Goal: Information Seeking & Learning: Learn about a topic

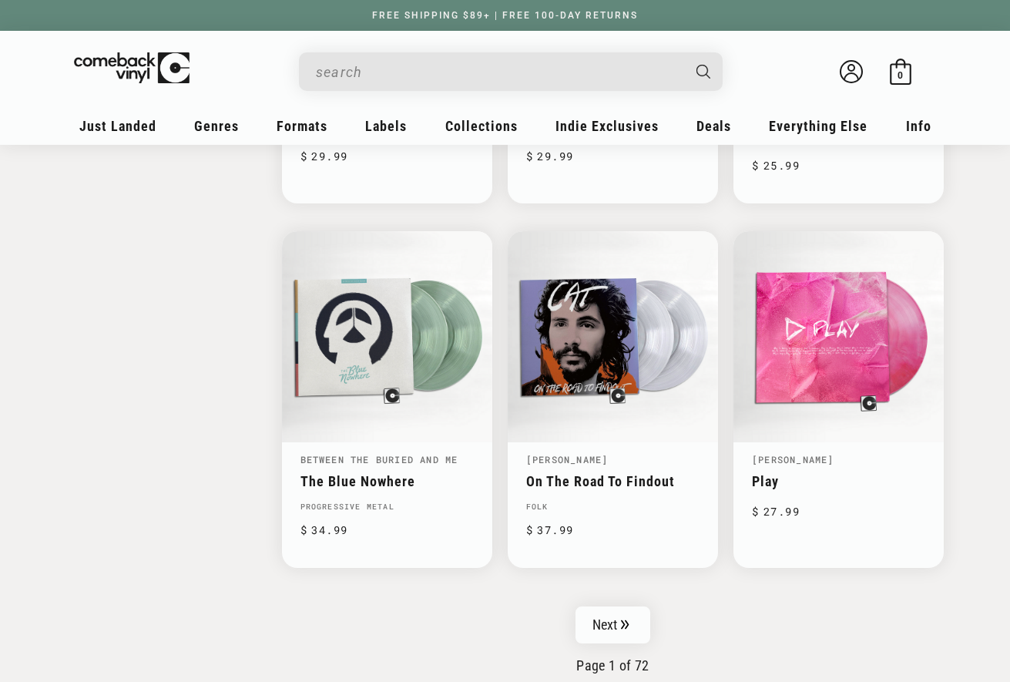
scroll to position [2314, 0]
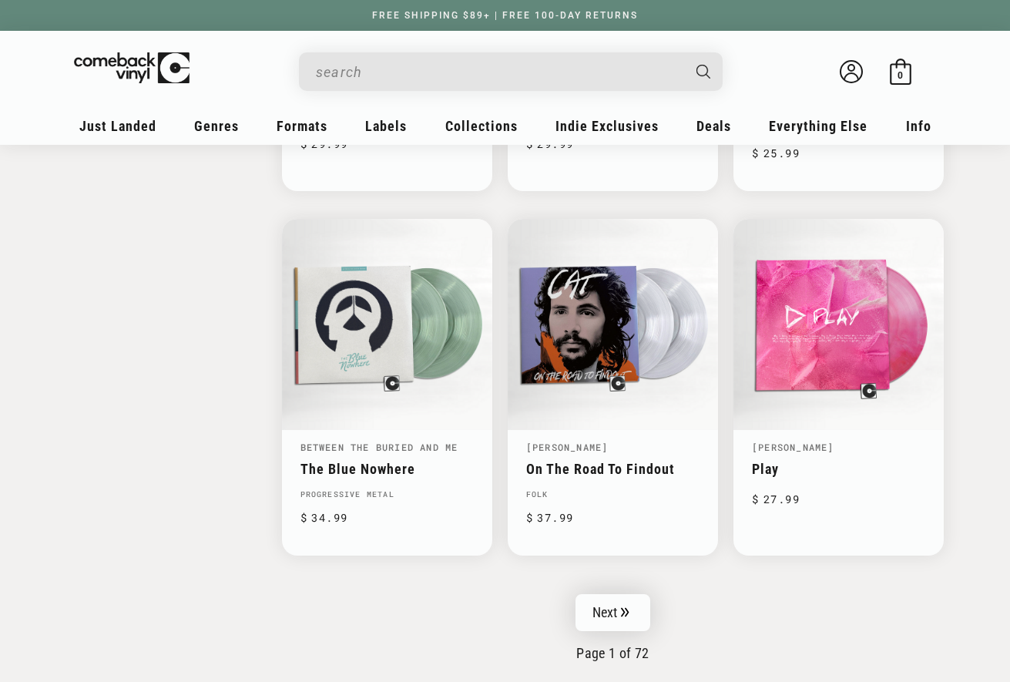
click at [622, 608] on icon "Pagination" at bounding box center [625, 612] width 8 height 10
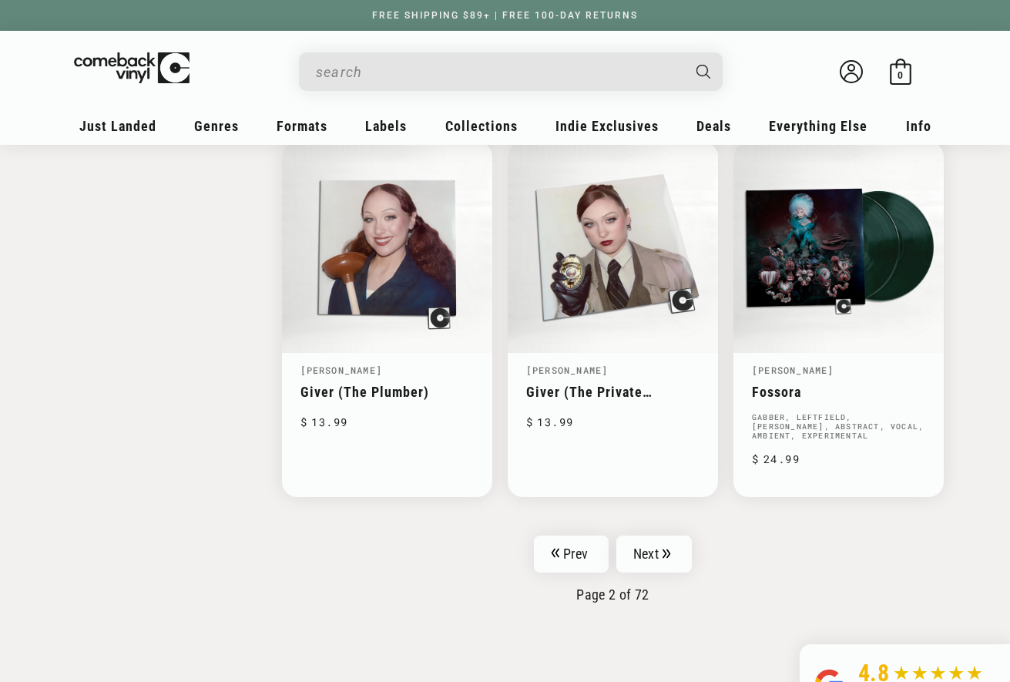
scroll to position [2395, 0]
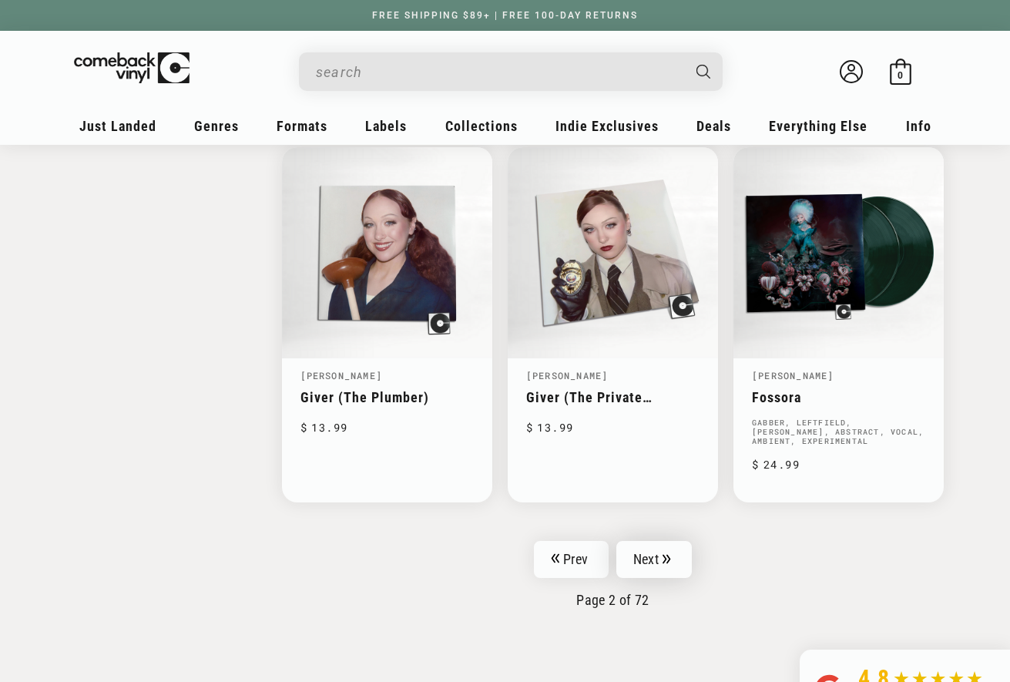
click at [651, 554] on link "Next" at bounding box center [653, 559] width 75 height 37
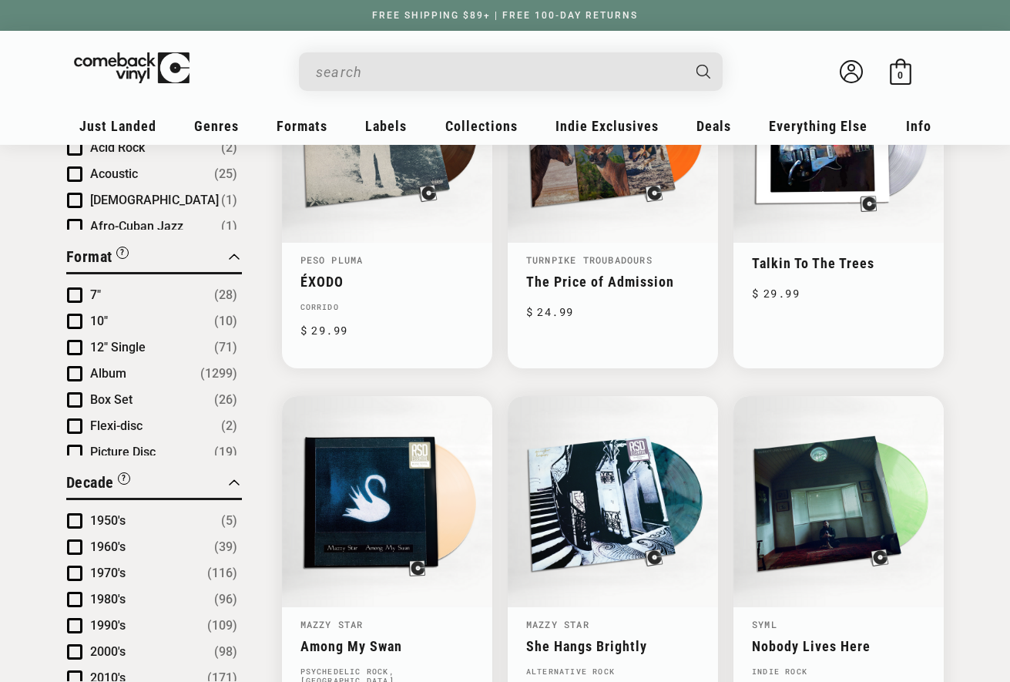
scroll to position [672, 0]
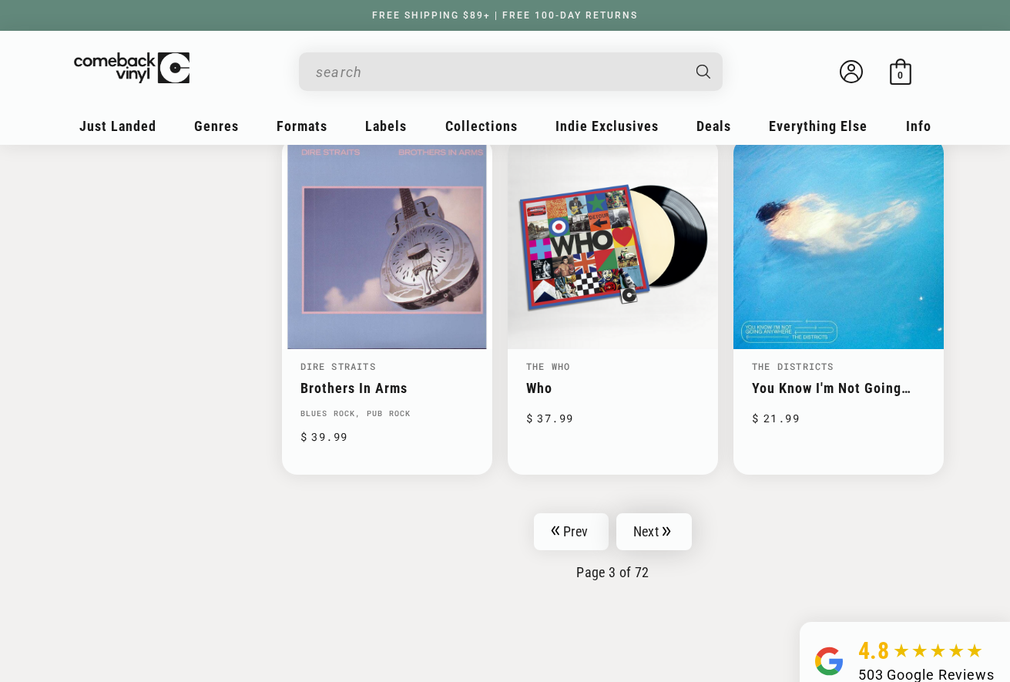
click at [634, 515] on link "Next" at bounding box center [653, 531] width 75 height 37
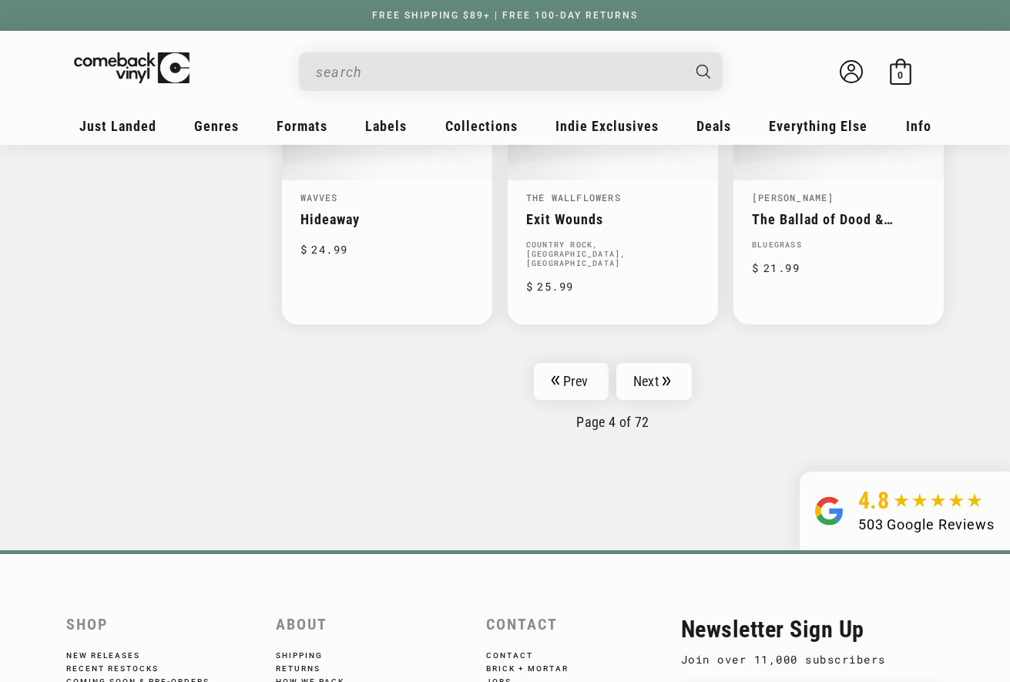
scroll to position [2676, 0]
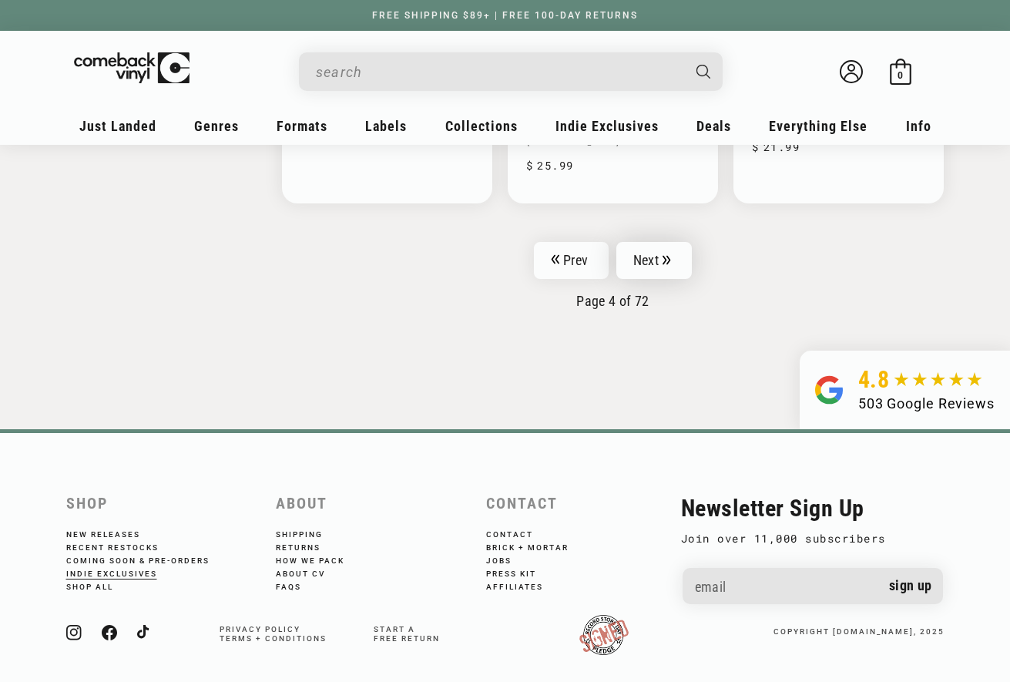
click at [654, 246] on link "Next" at bounding box center [653, 260] width 75 height 37
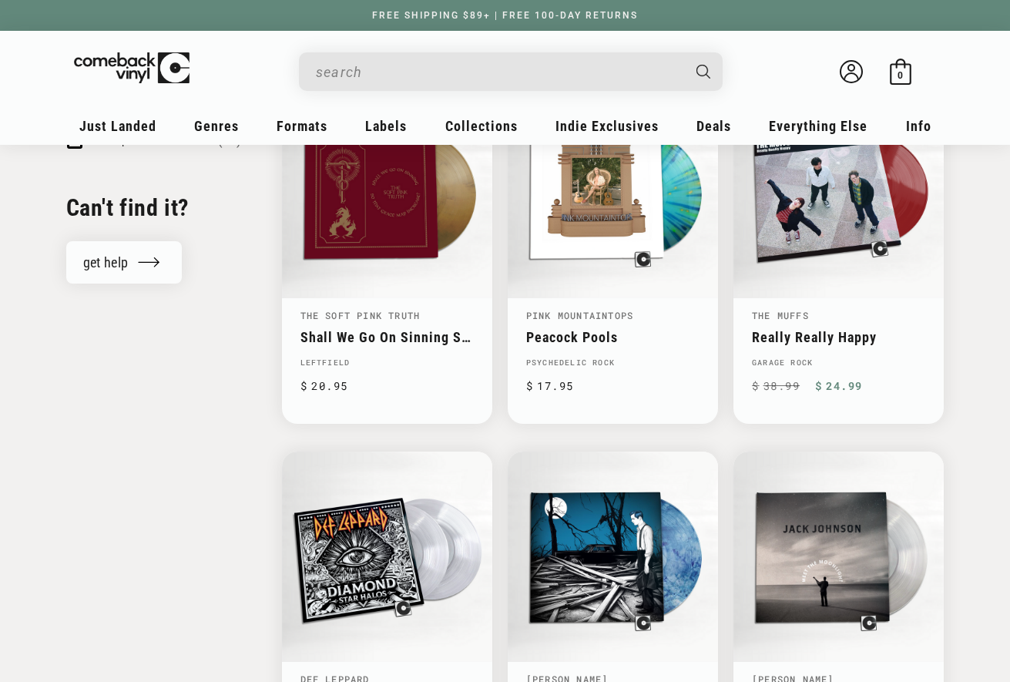
scroll to position [1720, 0]
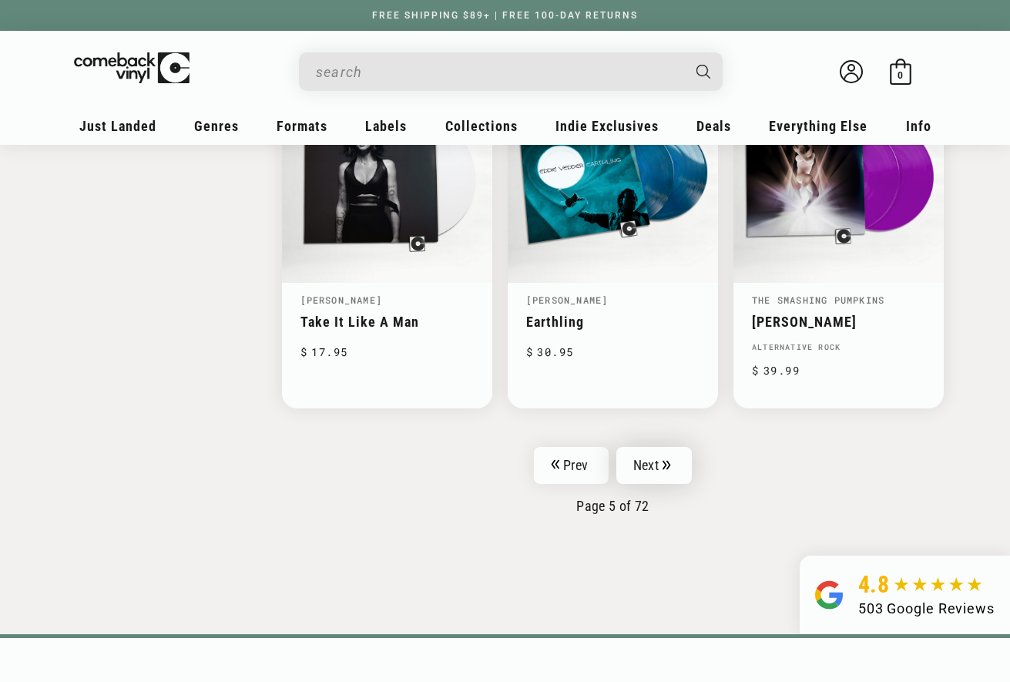
click at [655, 458] on link "Next" at bounding box center [653, 465] width 75 height 37
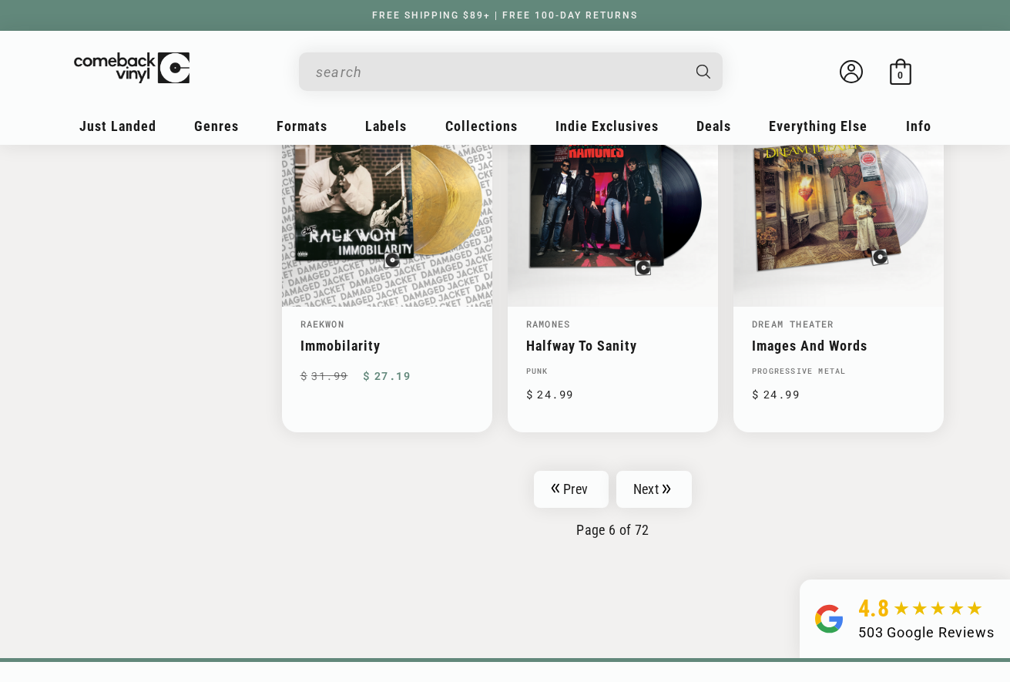
scroll to position [2482, 0]
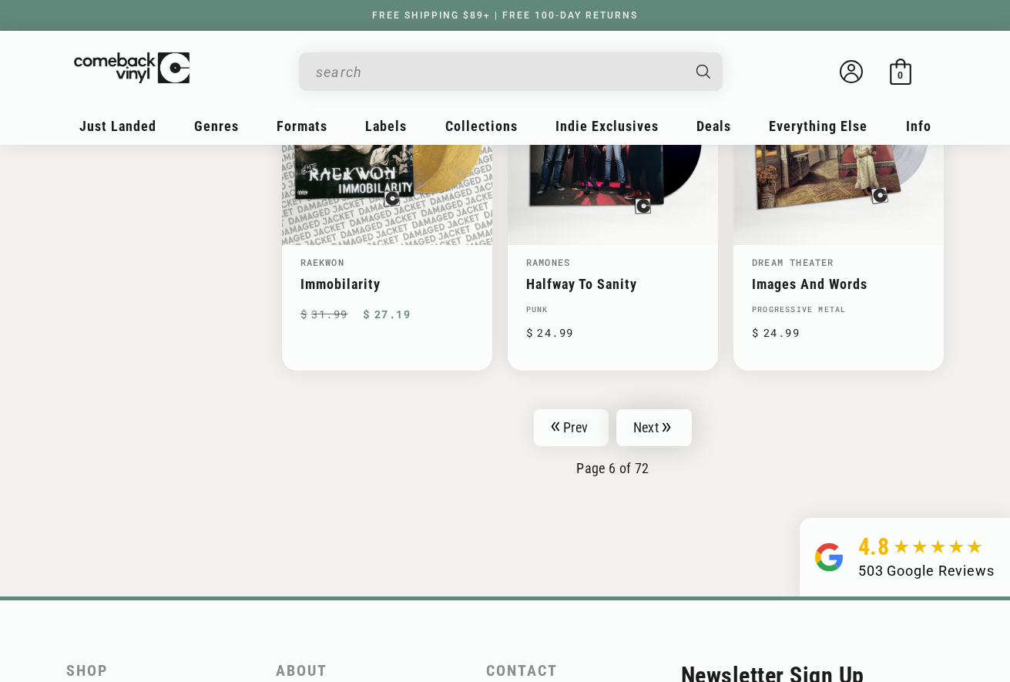
click at [667, 409] on link "Next" at bounding box center [653, 427] width 75 height 37
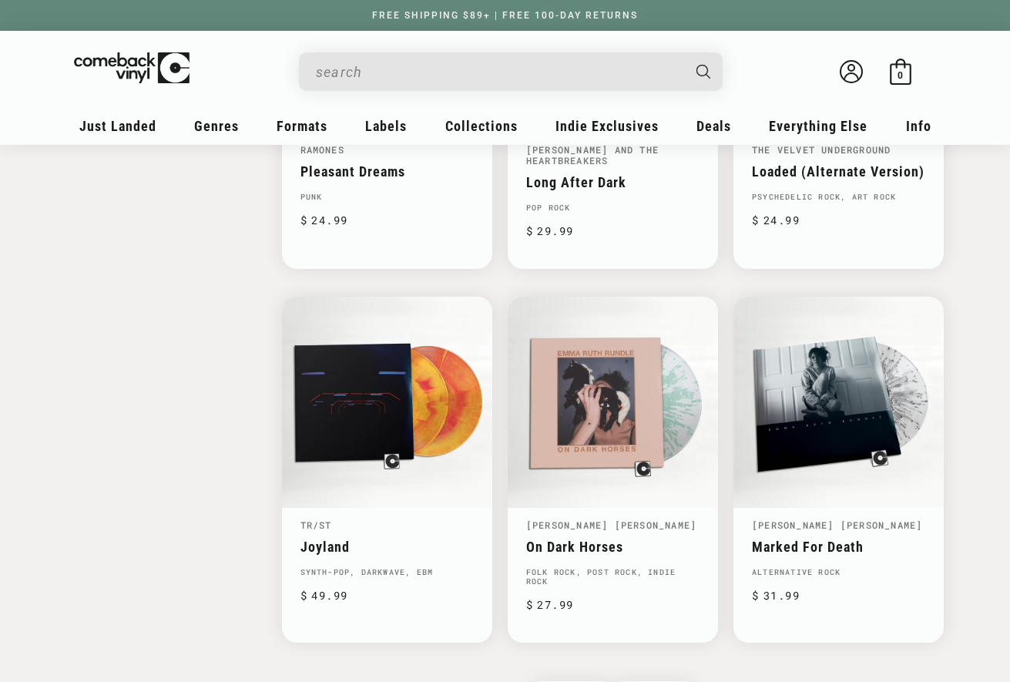
scroll to position [2345, 0]
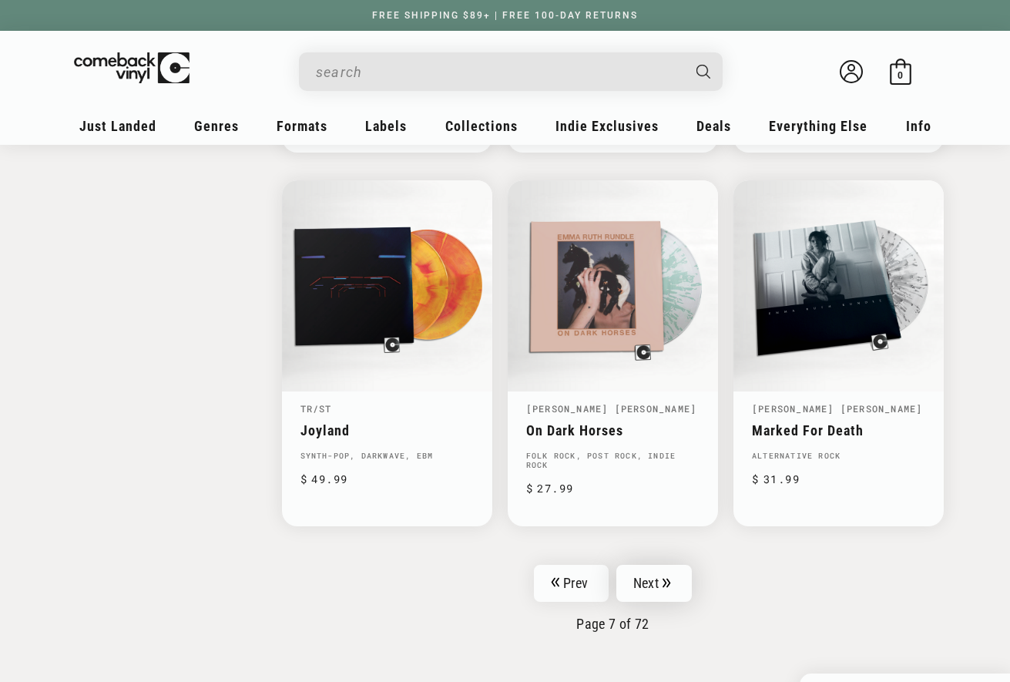
click at [652, 578] on link "Next" at bounding box center [653, 583] width 75 height 37
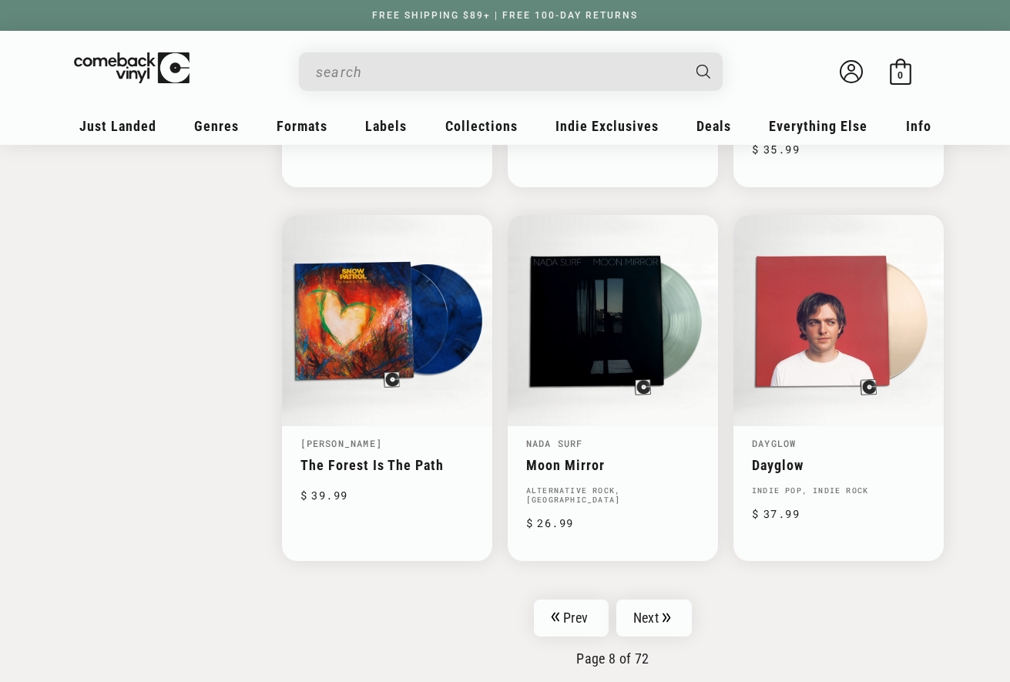
scroll to position [2285, 0]
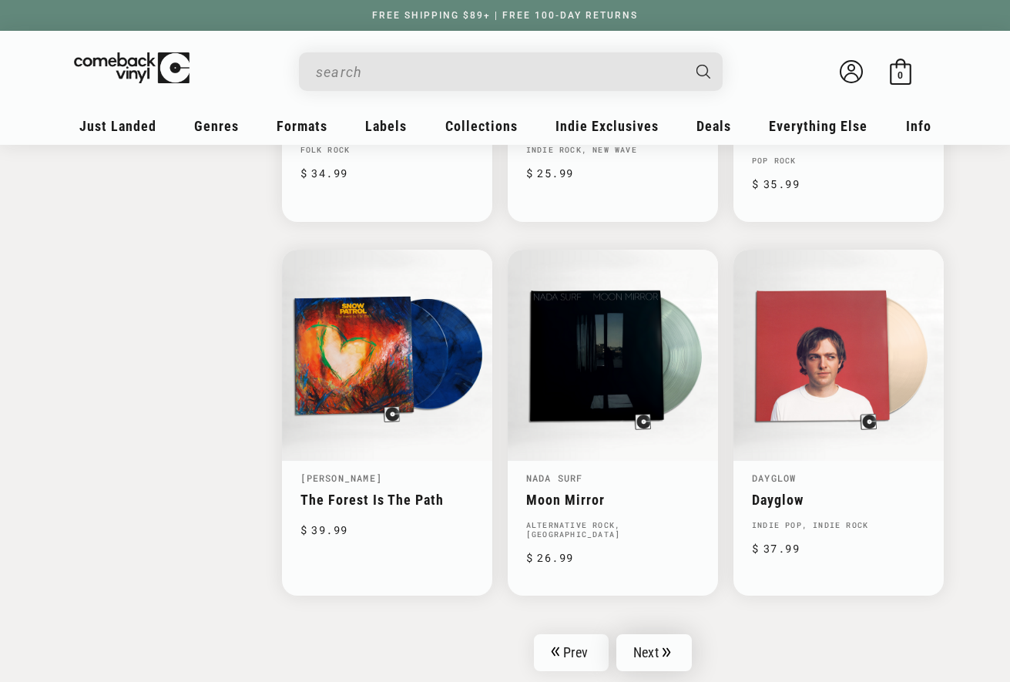
click at [662, 634] on link "Next" at bounding box center [653, 652] width 75 height 37
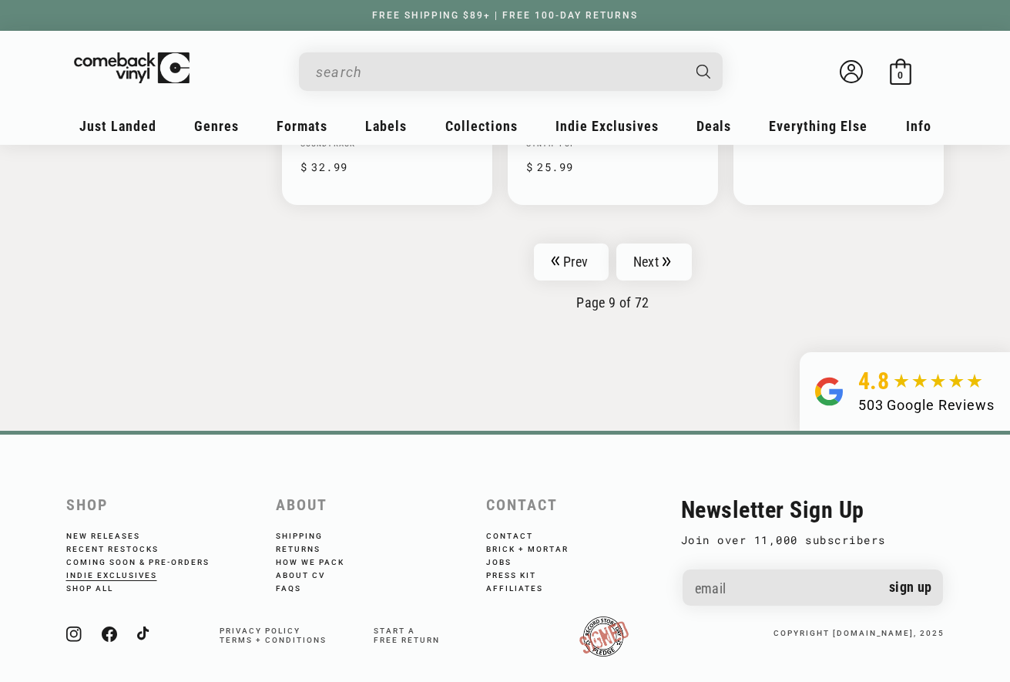
scroll to position [2661, 0]
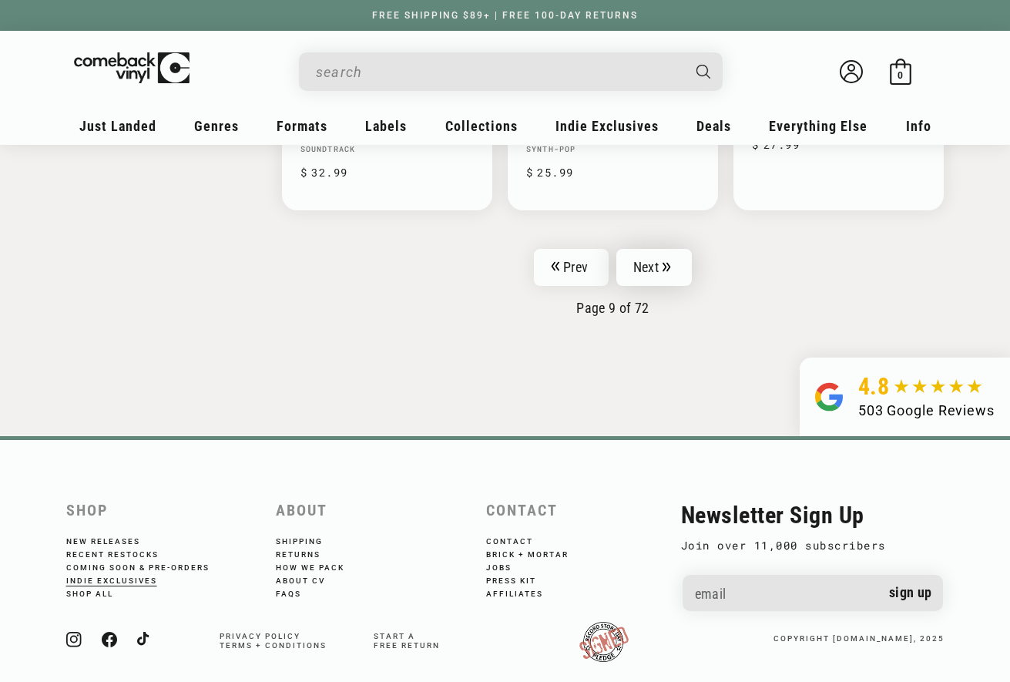
click at [652, 249] on link "Next" at bounding box center [653, 267] width 75 height 37
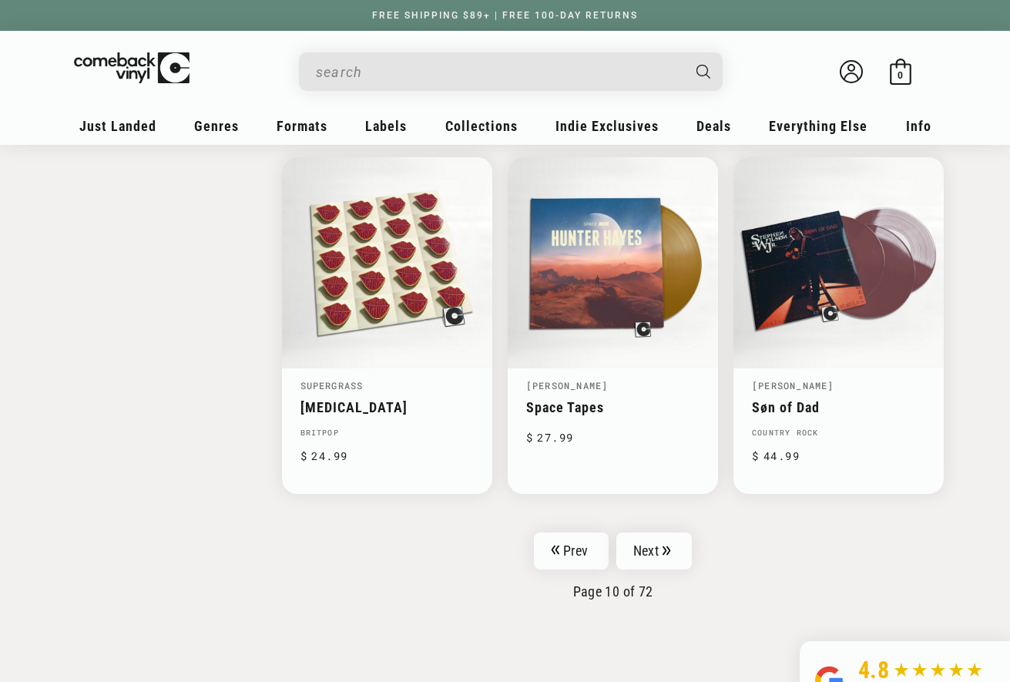
scroll to position [2402, 0]
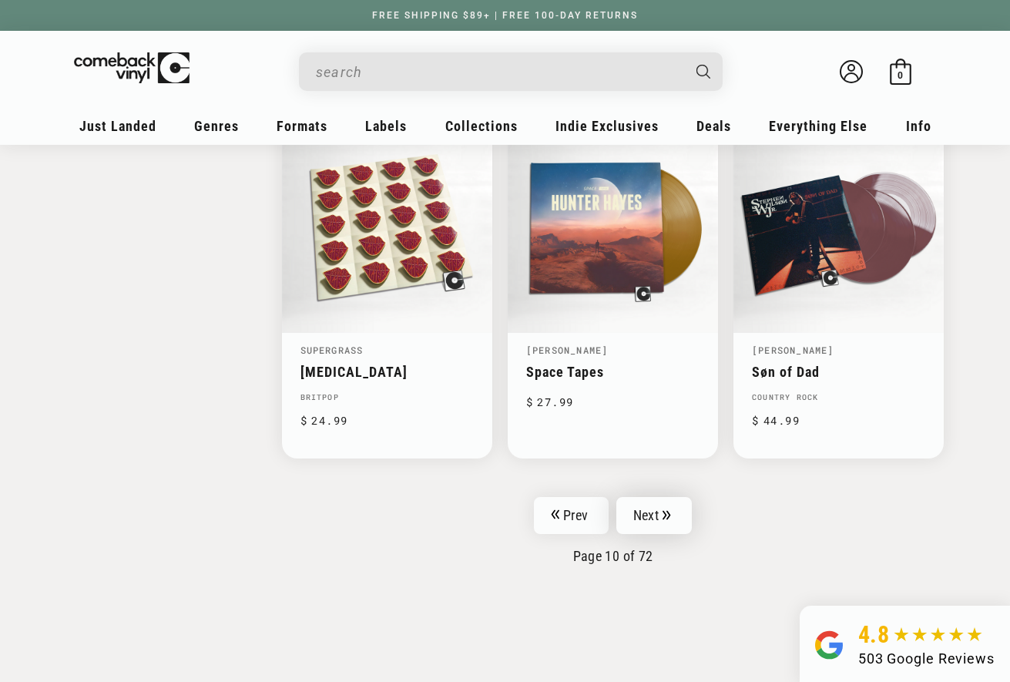
click at [642, 497] on link "Next" at bounding box center [653, 515] width 75 height 37
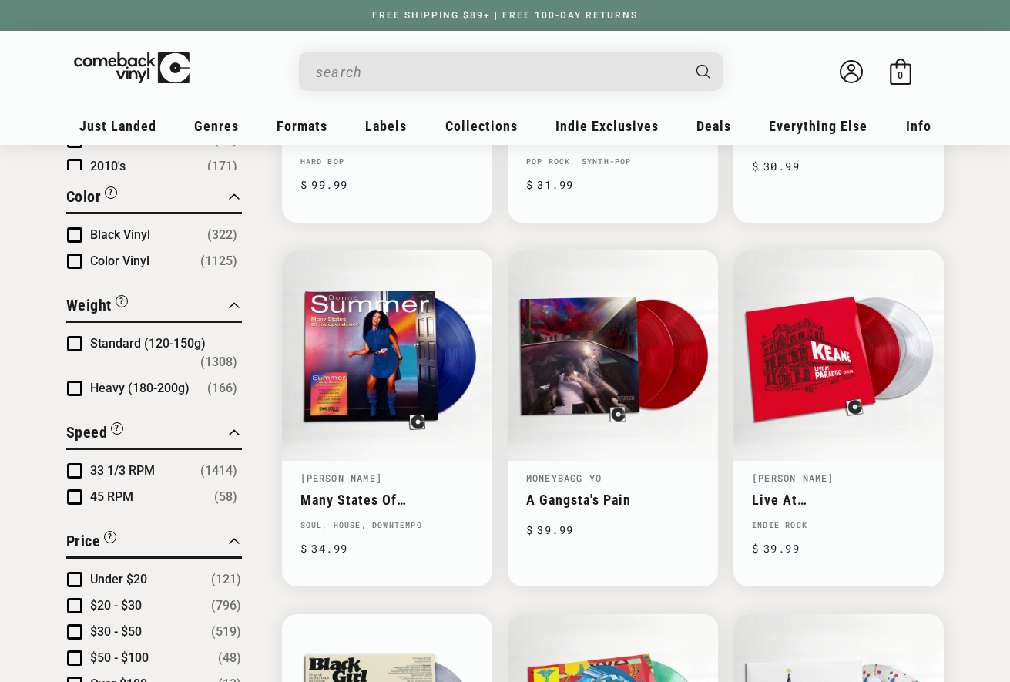
scroll to position [1309, 0]
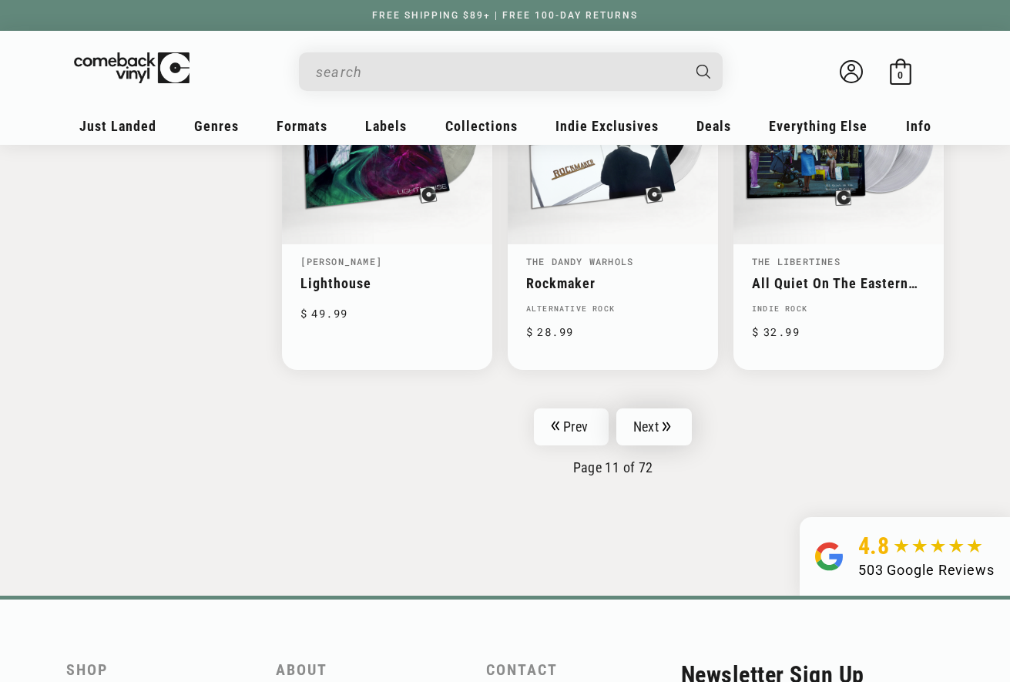
click at [657, 408] on link "Next" at bounding box center [653, 426] width 75 height 37
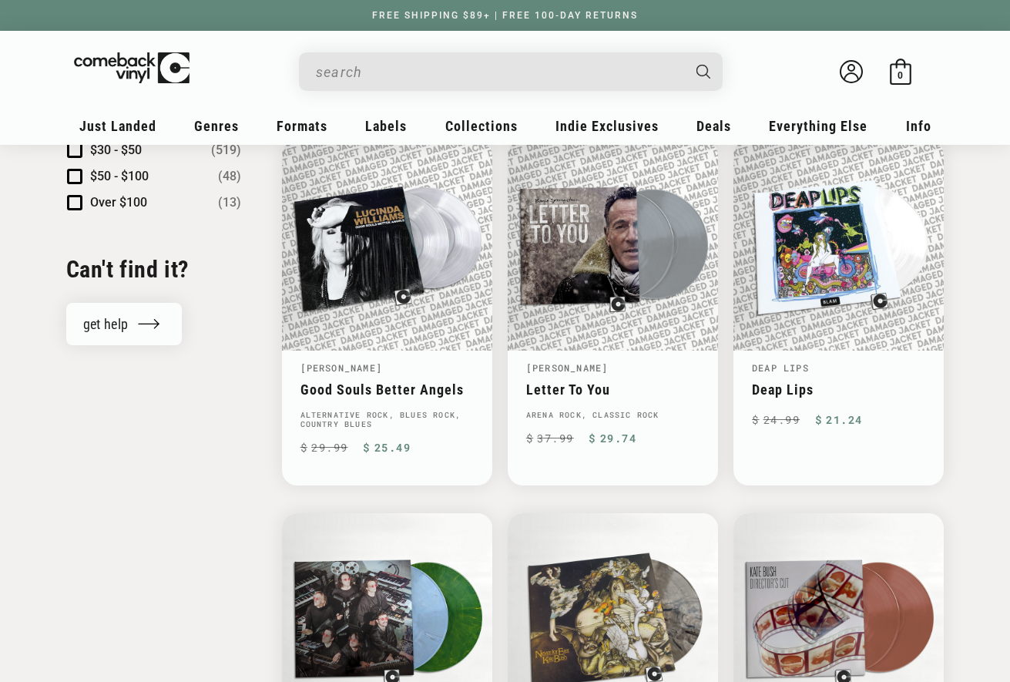
scroll to position [1644, 0]
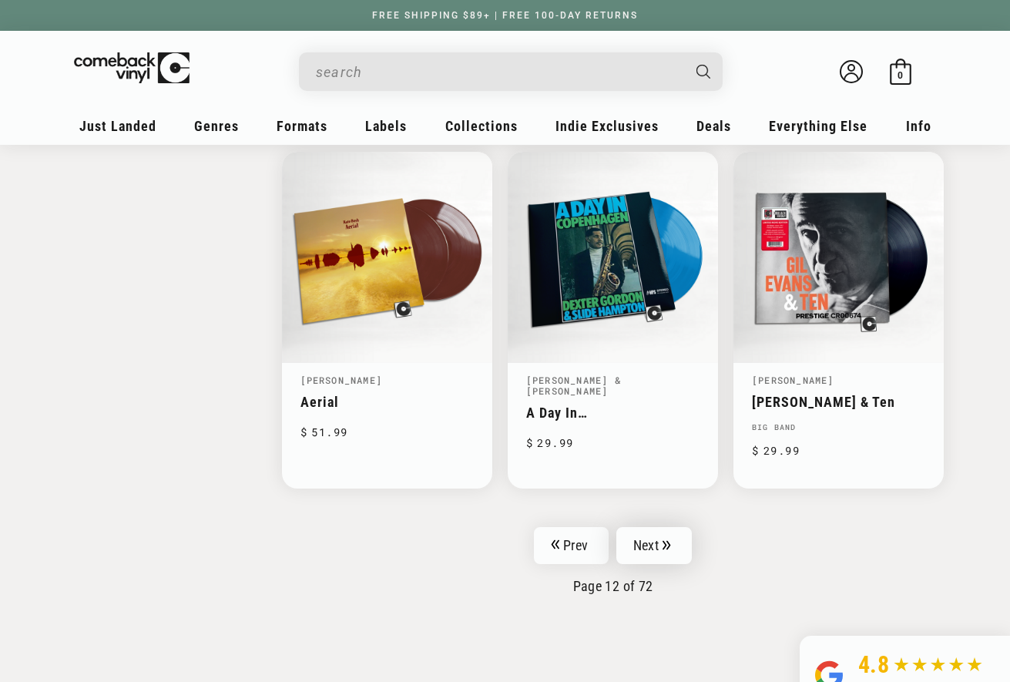
click at [649, 540] on link "Next" at bounding box center [653, 545] width 75 height 37
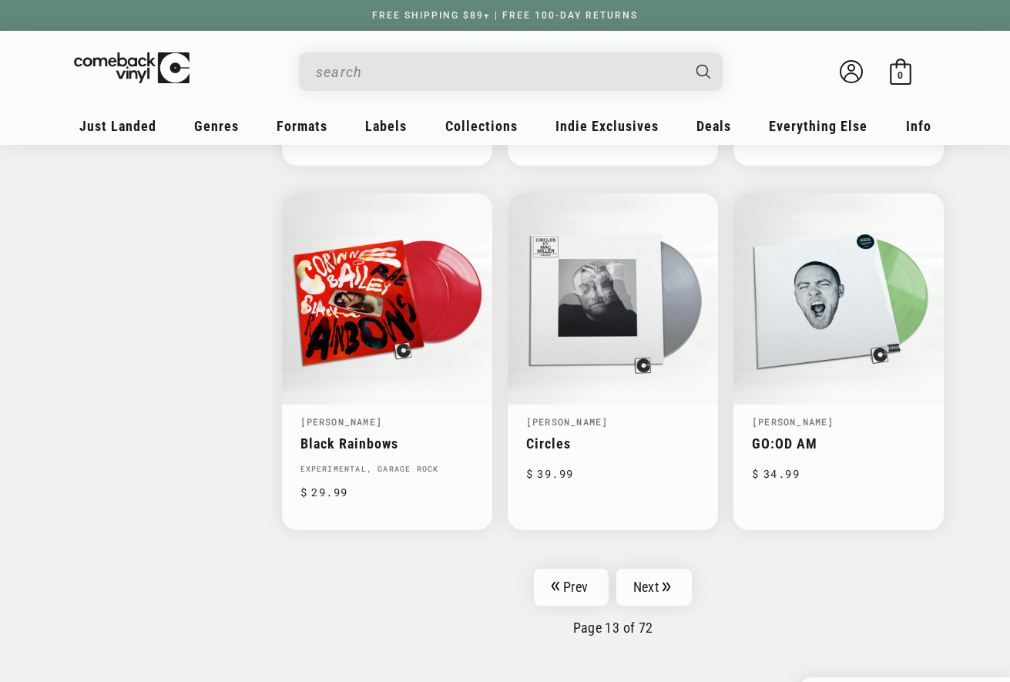
scroll to position [2327, 0]
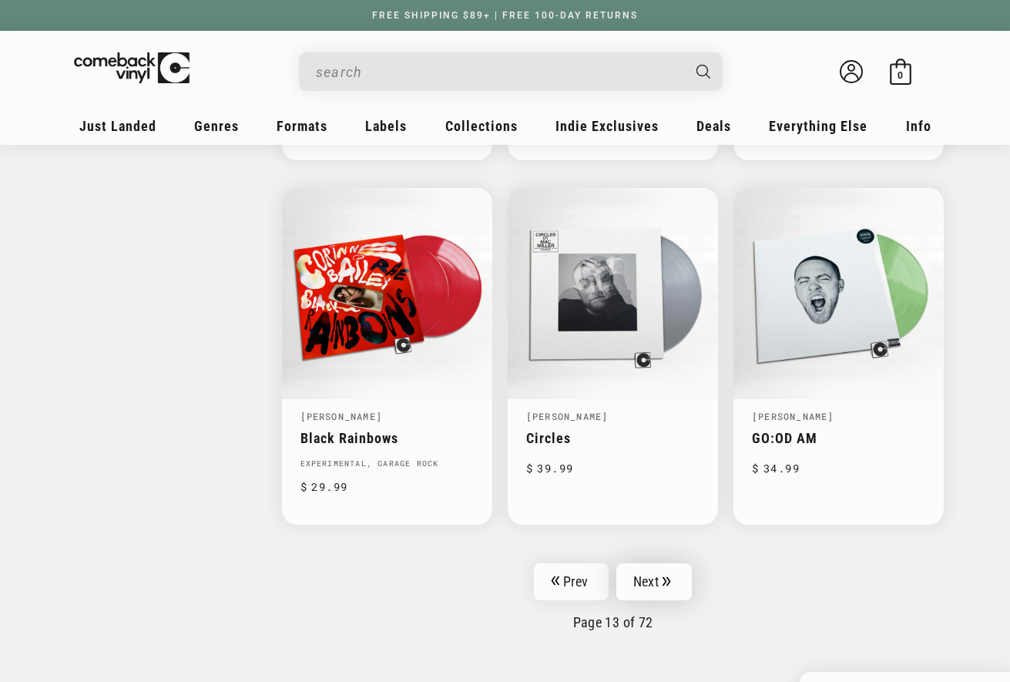
click at [642, 568] on link "Next" at bounding box center [653, 581] width 75 height 37
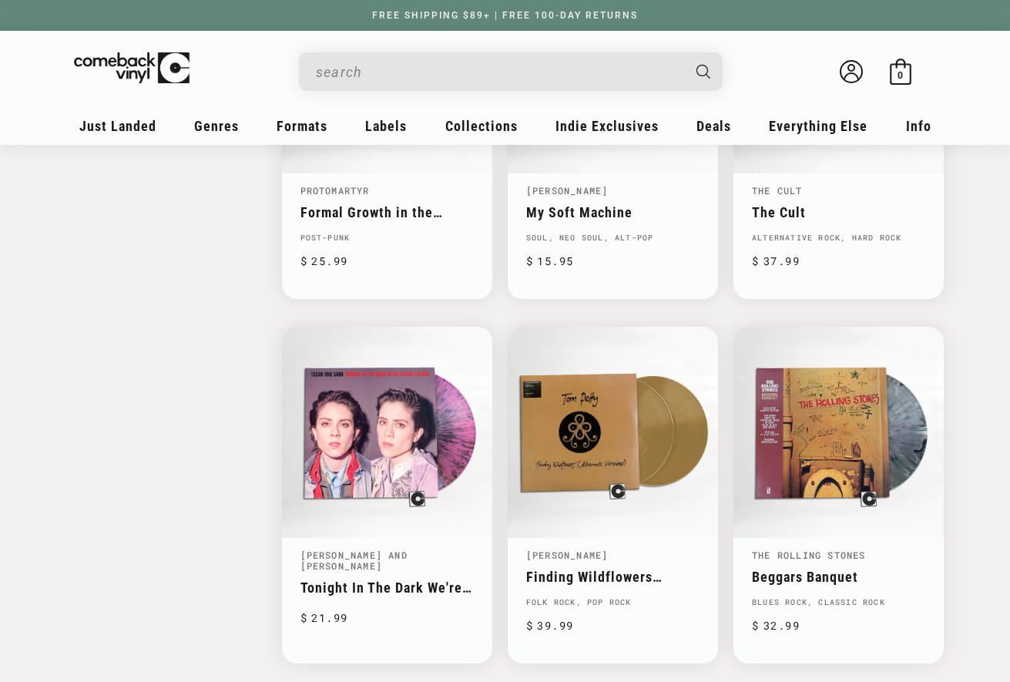
scroll to position [2214, 0]
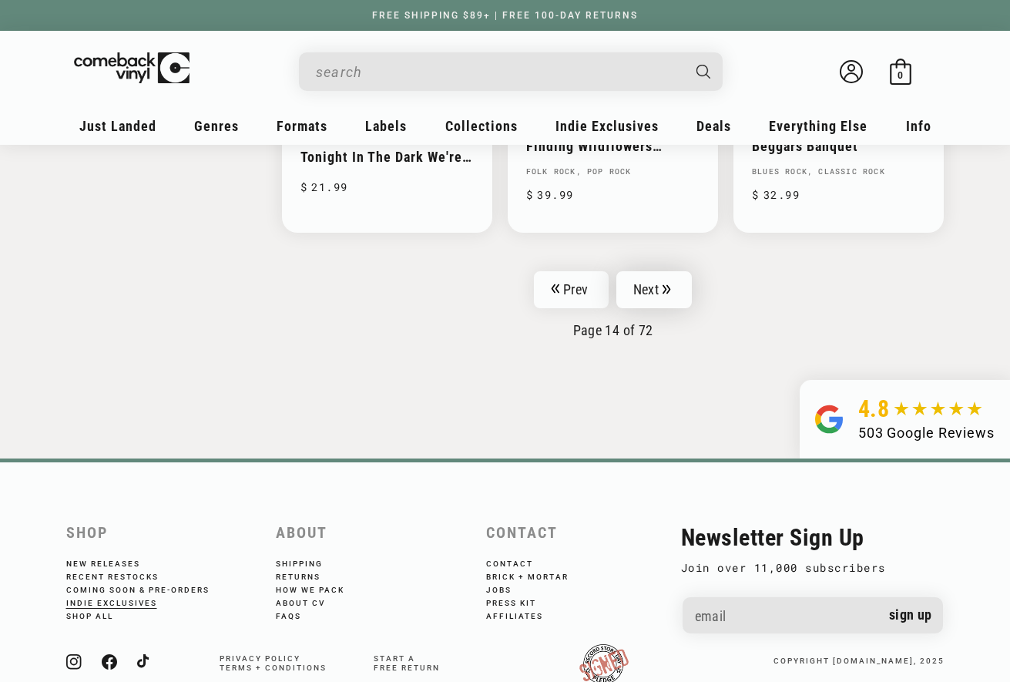
click at [667, 284] on icon "Pagination" at bounding box center [666, 289] width 8 height 10
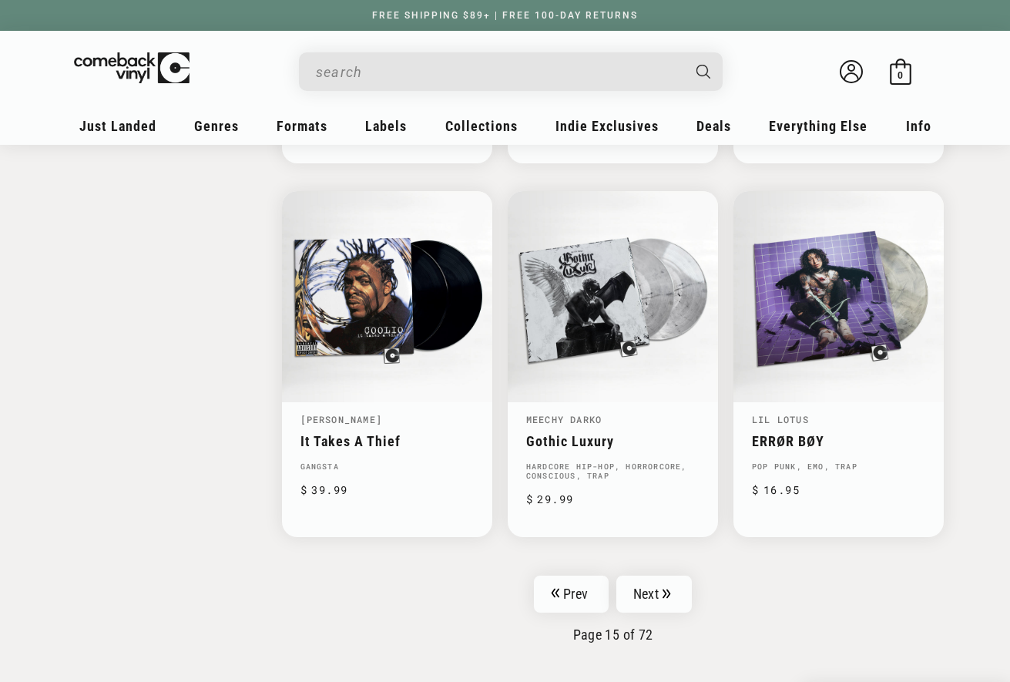
scroll to position [2476, 0]
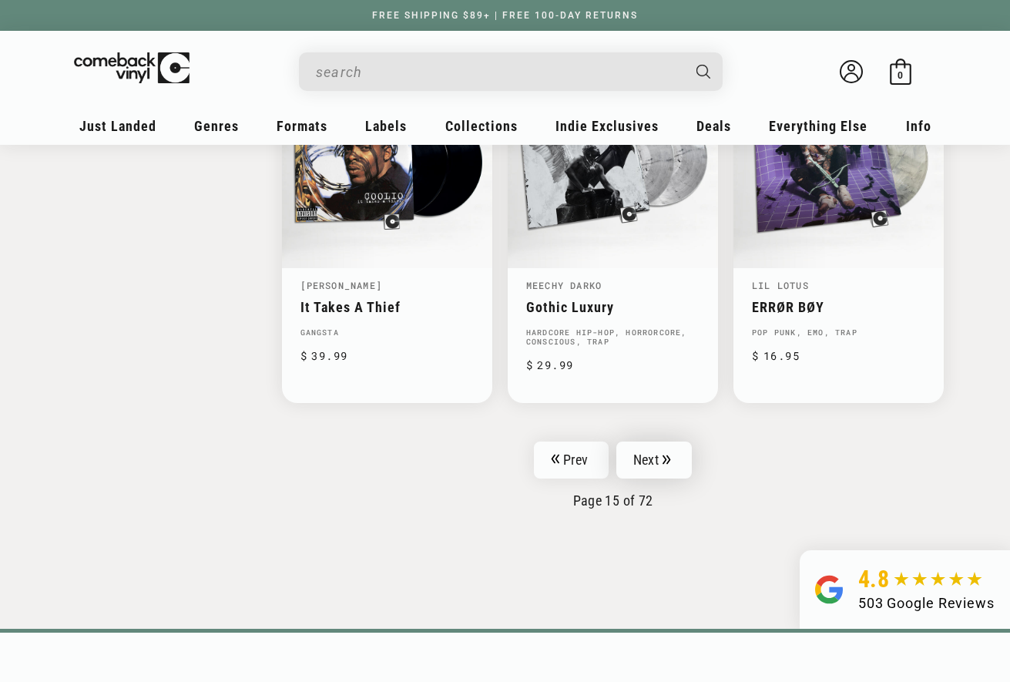
click at [689, 444] on link "Next" at bounding box center [653, 459] width 75 height 37
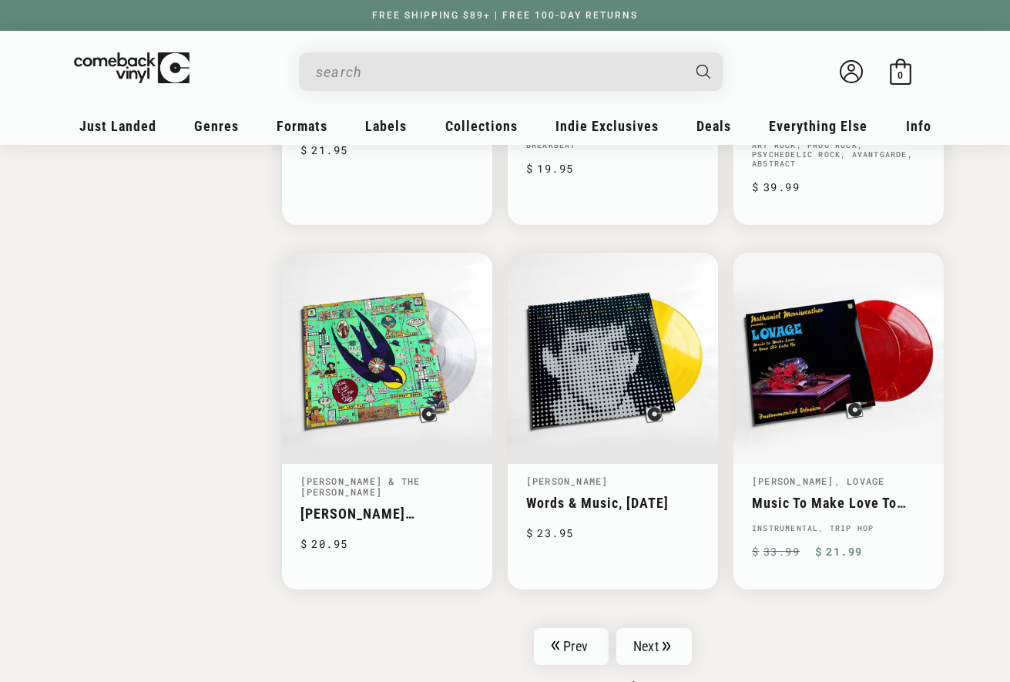
scroll to position [2313, 0]
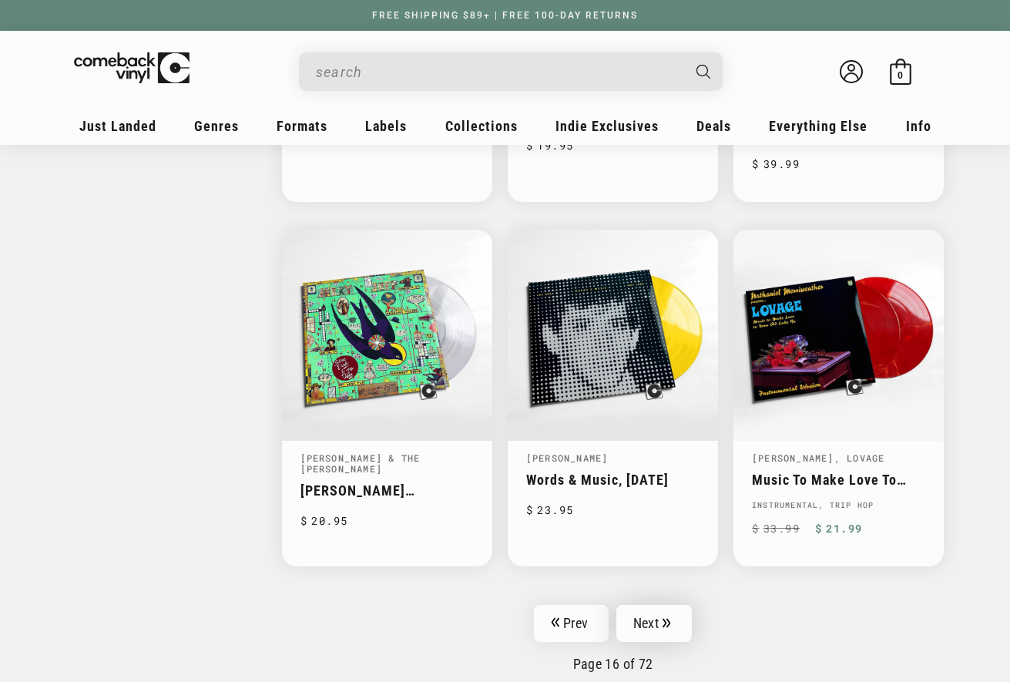
click at [626, 618] on link "Next" at bounding box center [653, 623] width 75 height 37
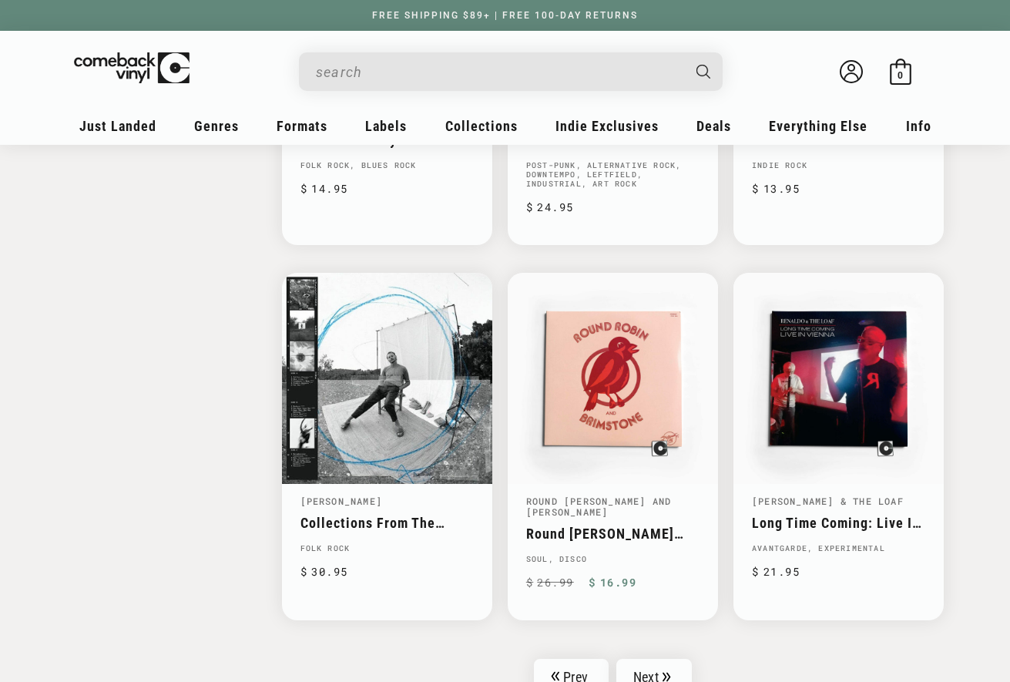
scroll to position [2482, 0]
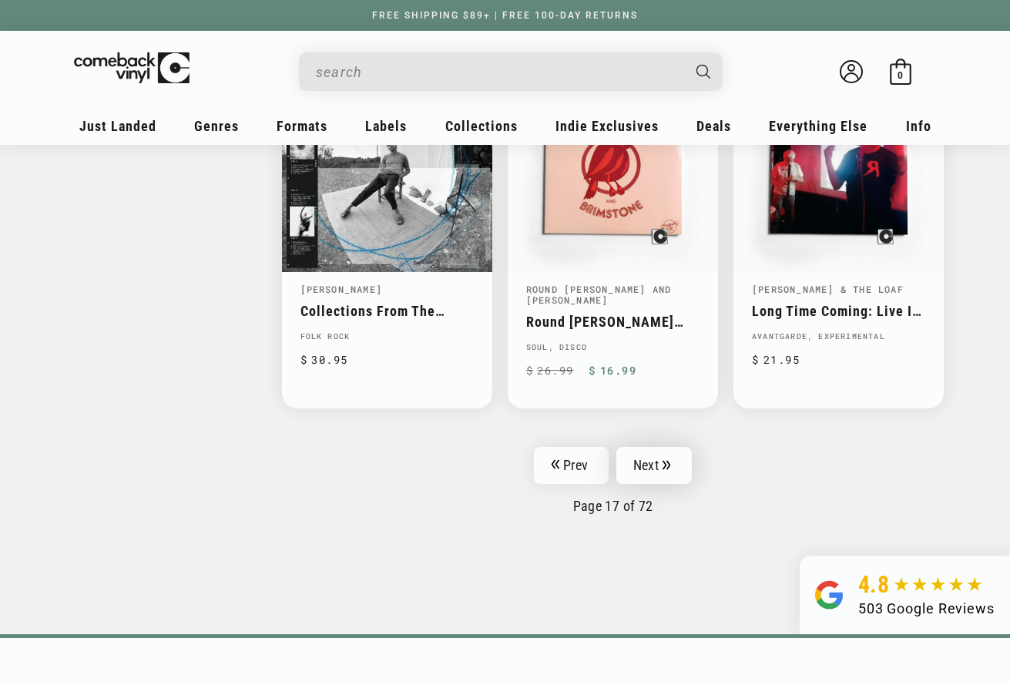
click at [669, 447] on link "Next" at bounding box center [653, 465] width 75 height 37
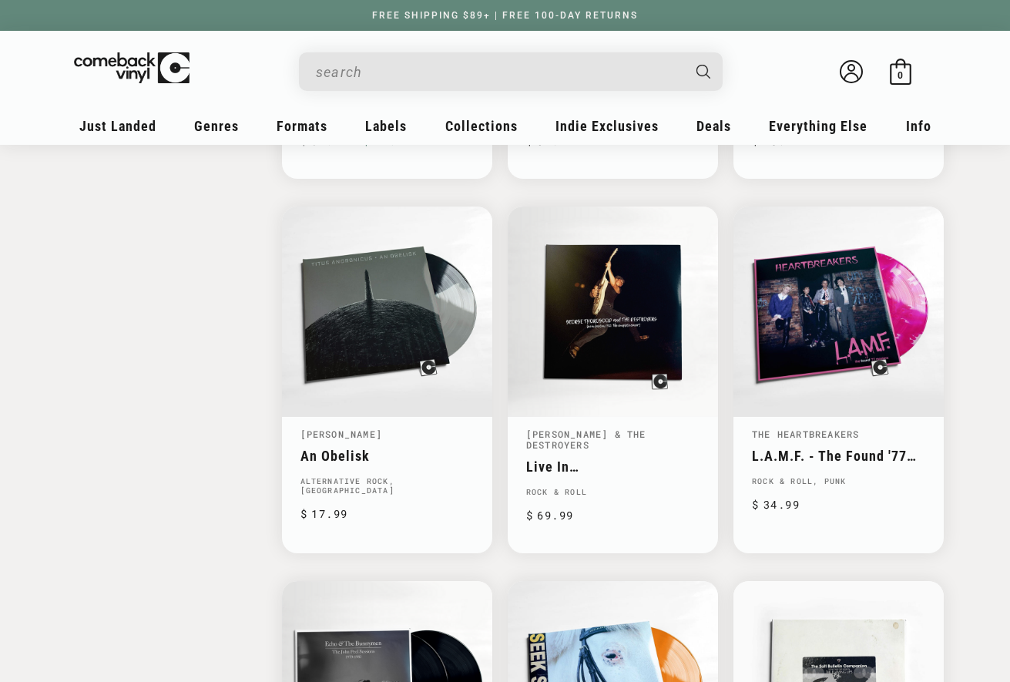
scroll to position [2192, 0]
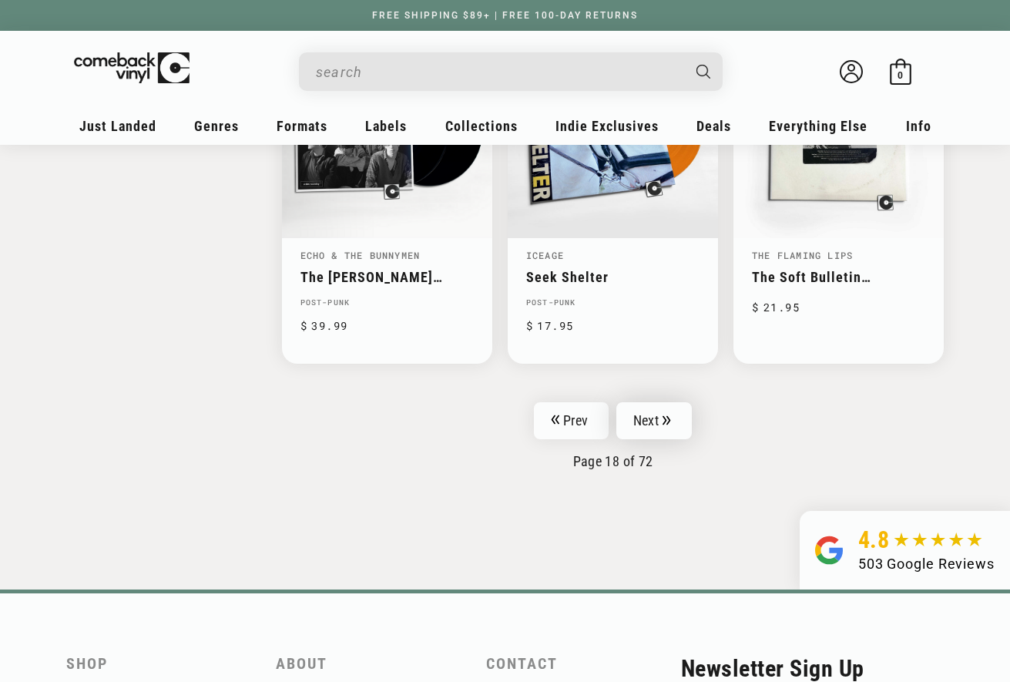
click at [663, 415] on icon "Pagination" at bounding box center [666, 420] width 8 height 10
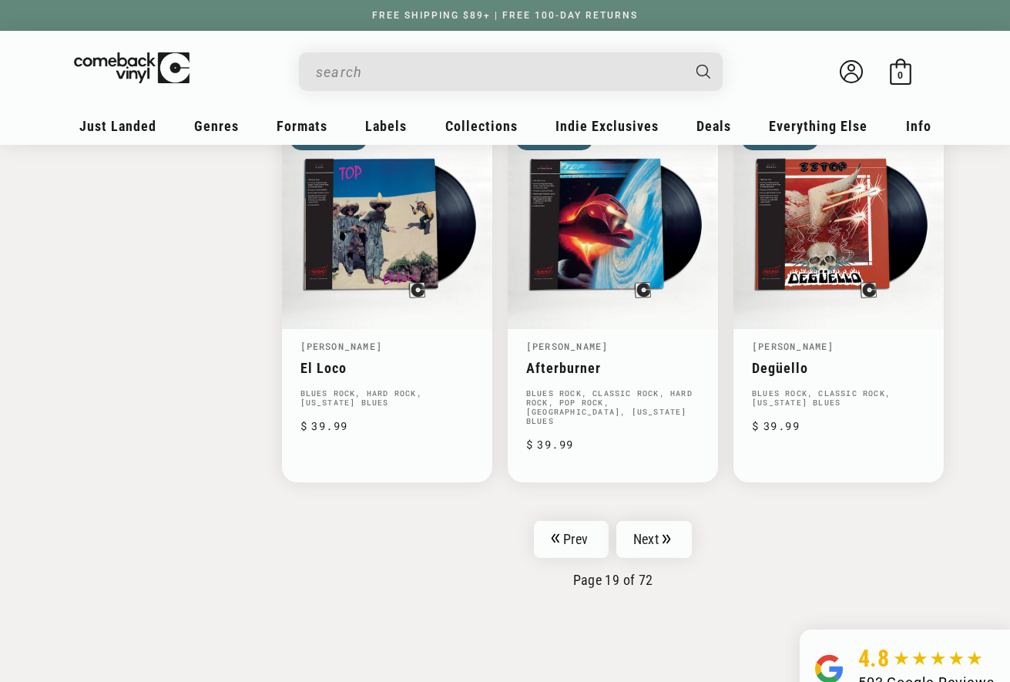
scroll to position [2657, 0]
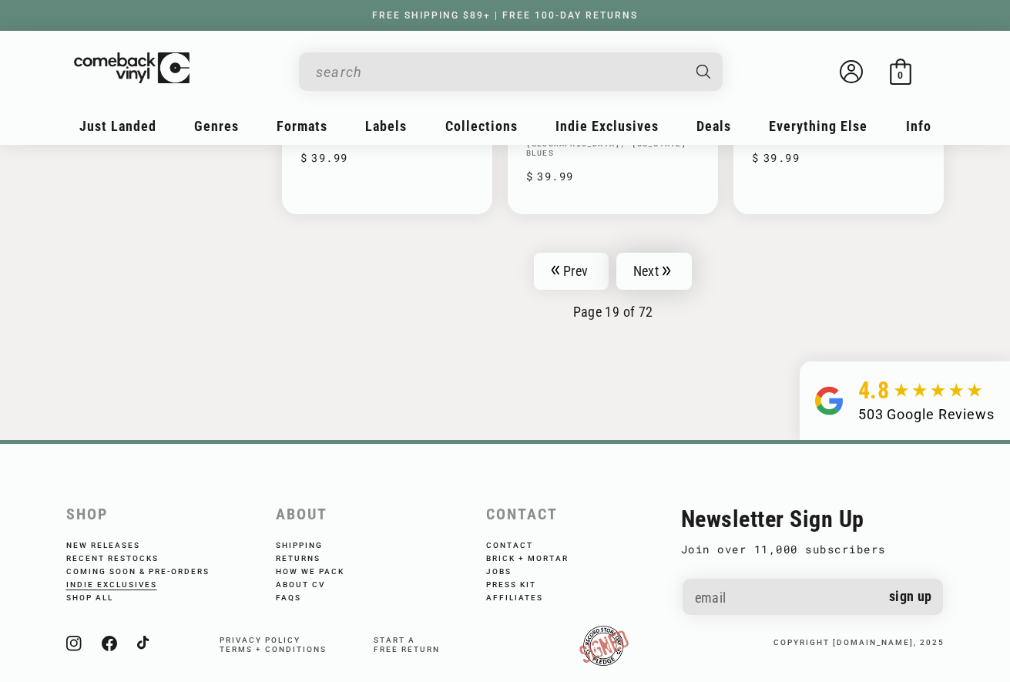
click at [655, 253] on link "Next" at bounding box center [653, 271] width 75 height 37
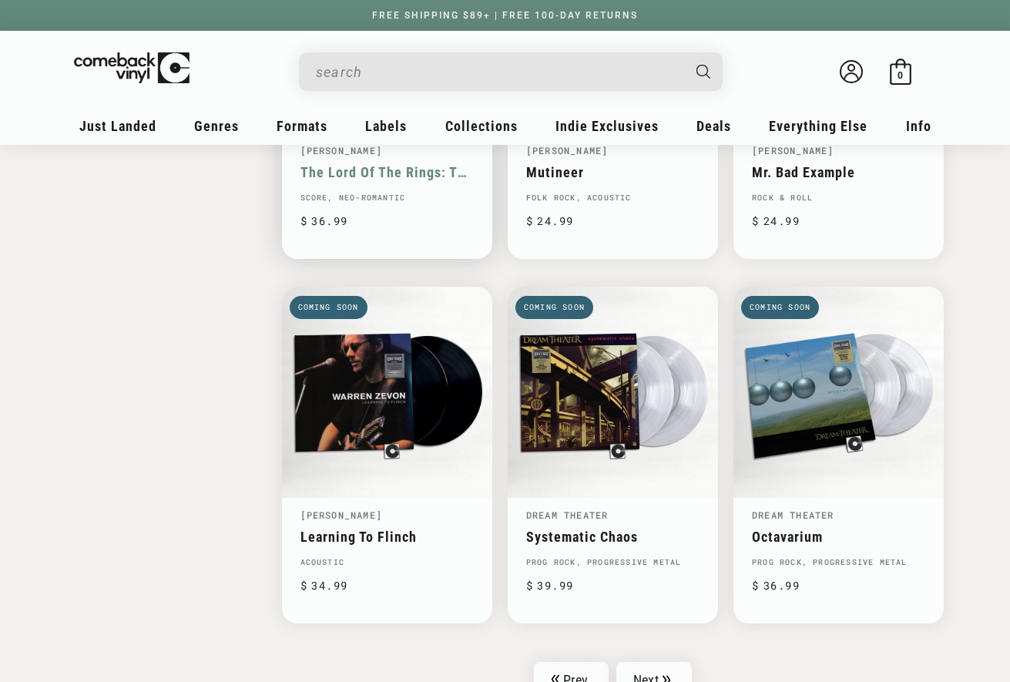
scroll to position [2378, 0]
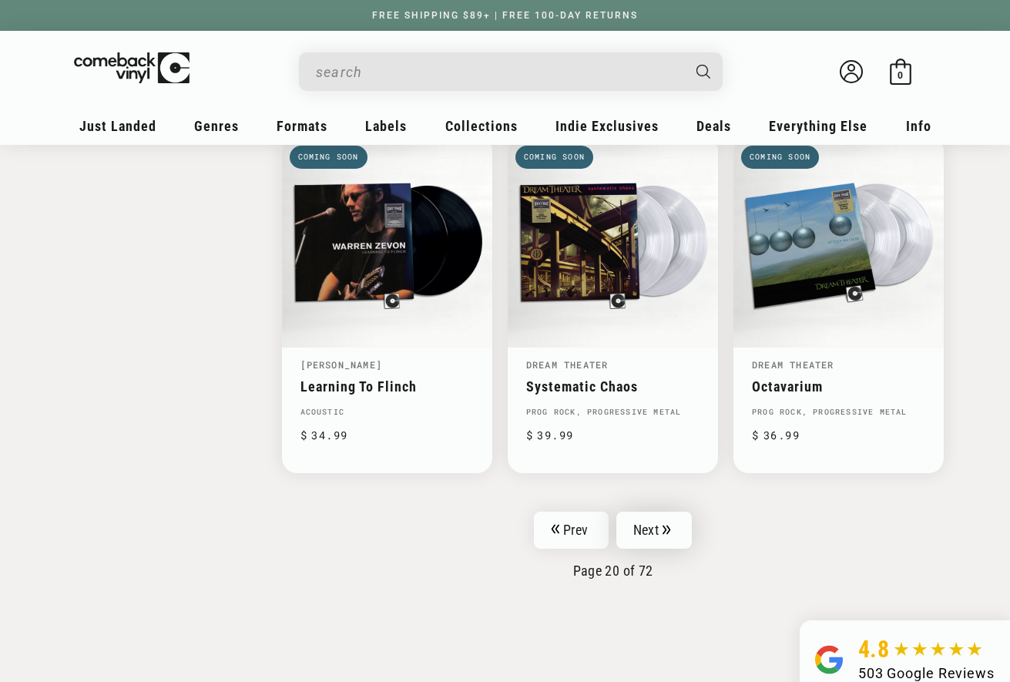
click at [658, 514] on link "Next" at bounding box center [653, 529] width 75 height 37
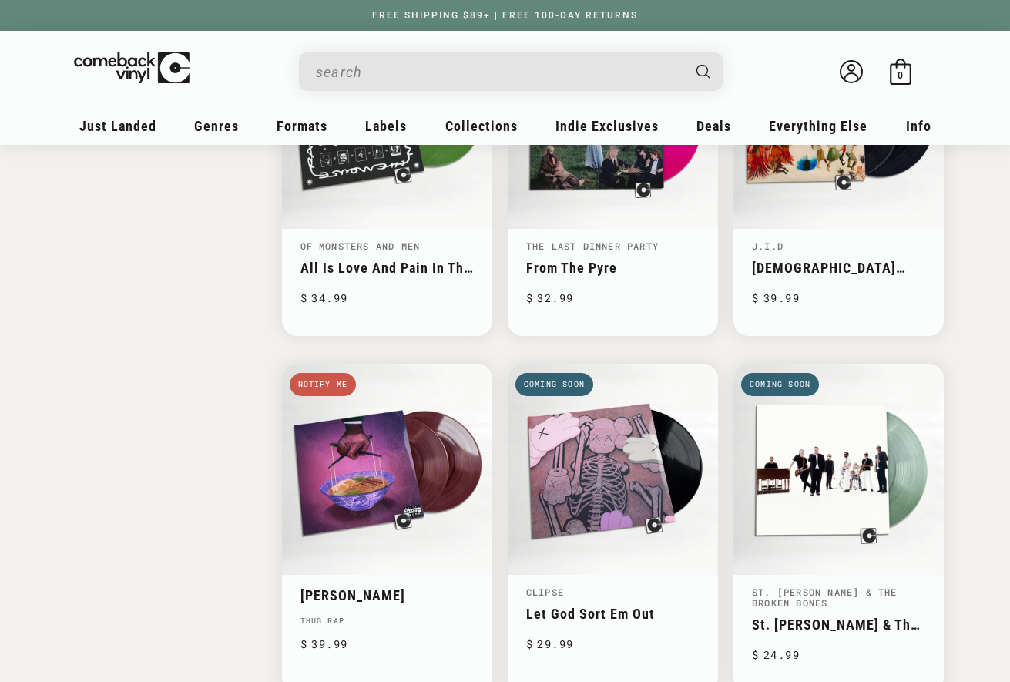
scroll to position [2316, 0]
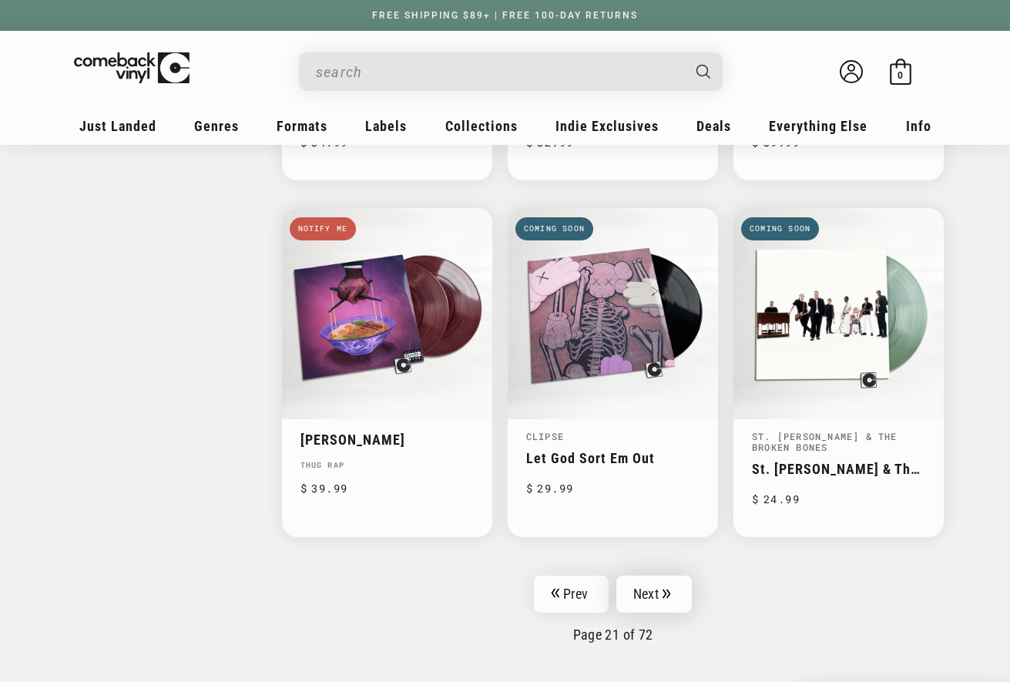
click at [648, 575] on link "Next" at bounding box center [653, 593] width 75 height 37
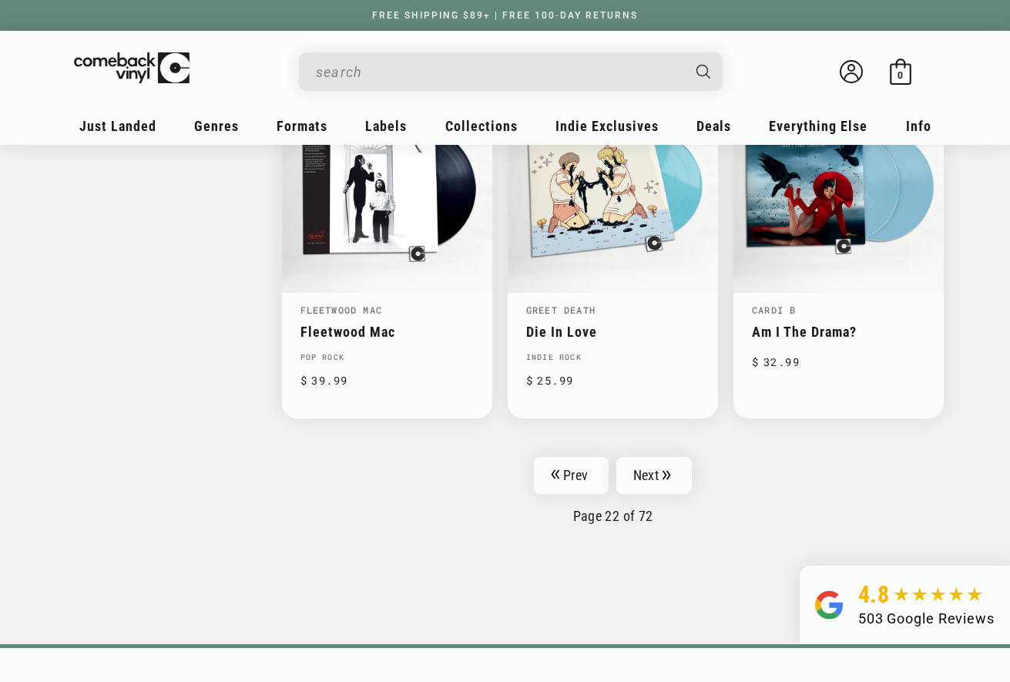
scroll to position [2458, 0]
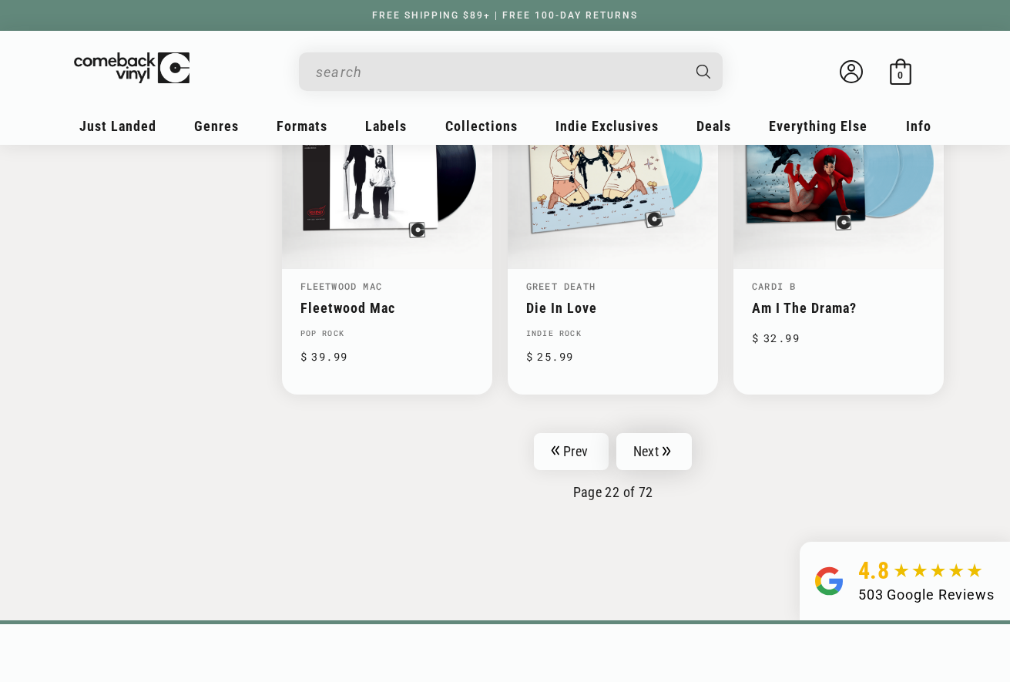
click at [665, 446] on icon "Pagination" at bounding box center [666, 451] width 8 height 10
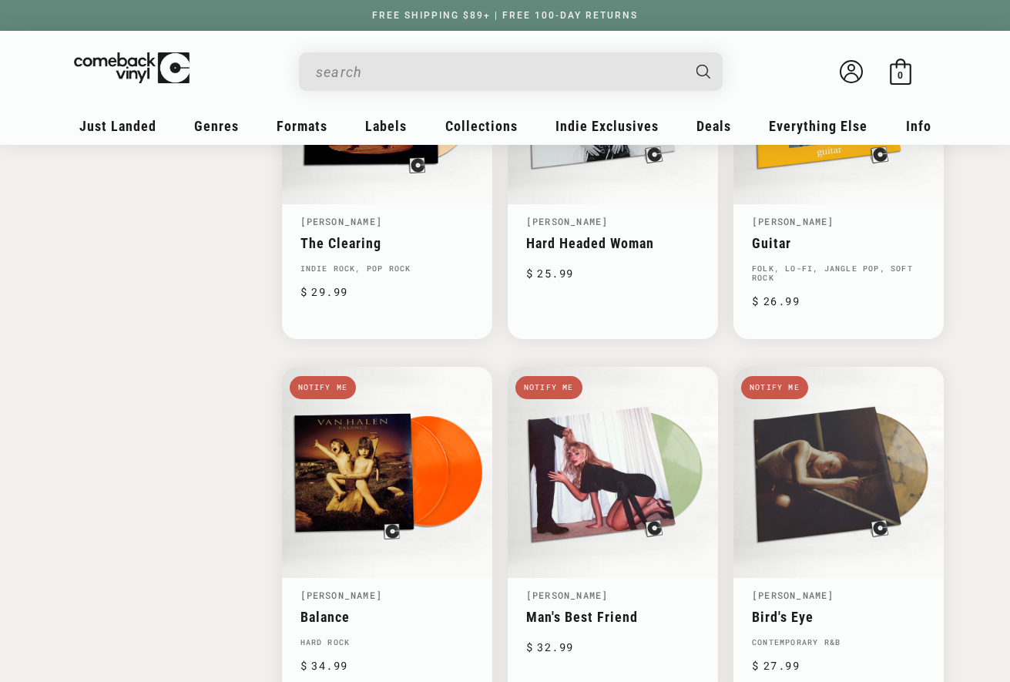
scroll to position [2309, 0]
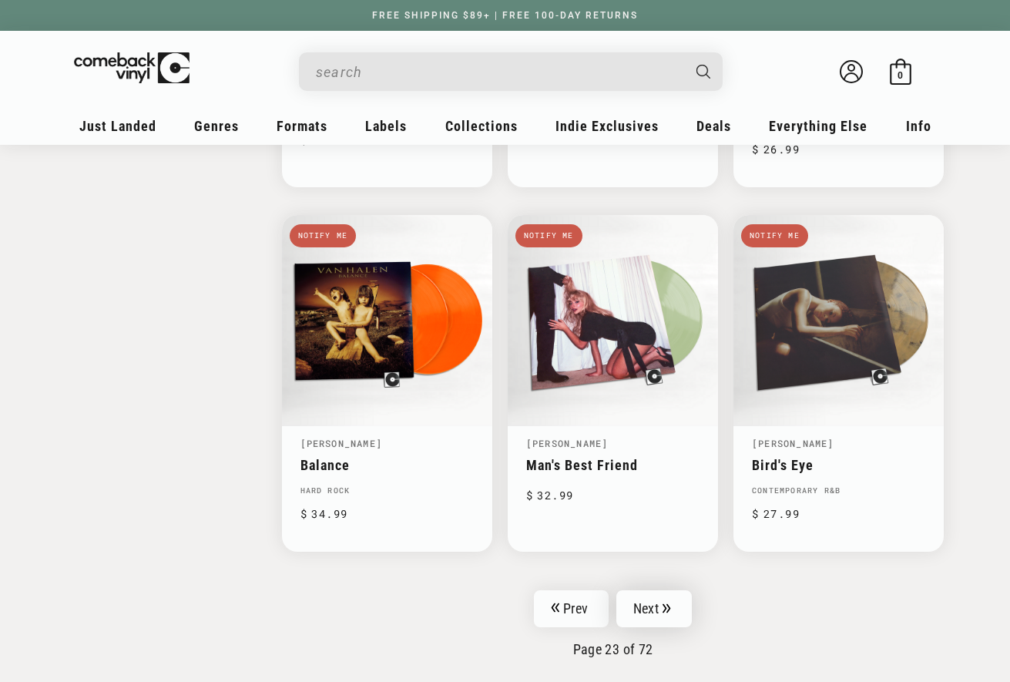
click at [669, 603] on icon "Pagination" at bounding box center [666, 608] width 8 height 10
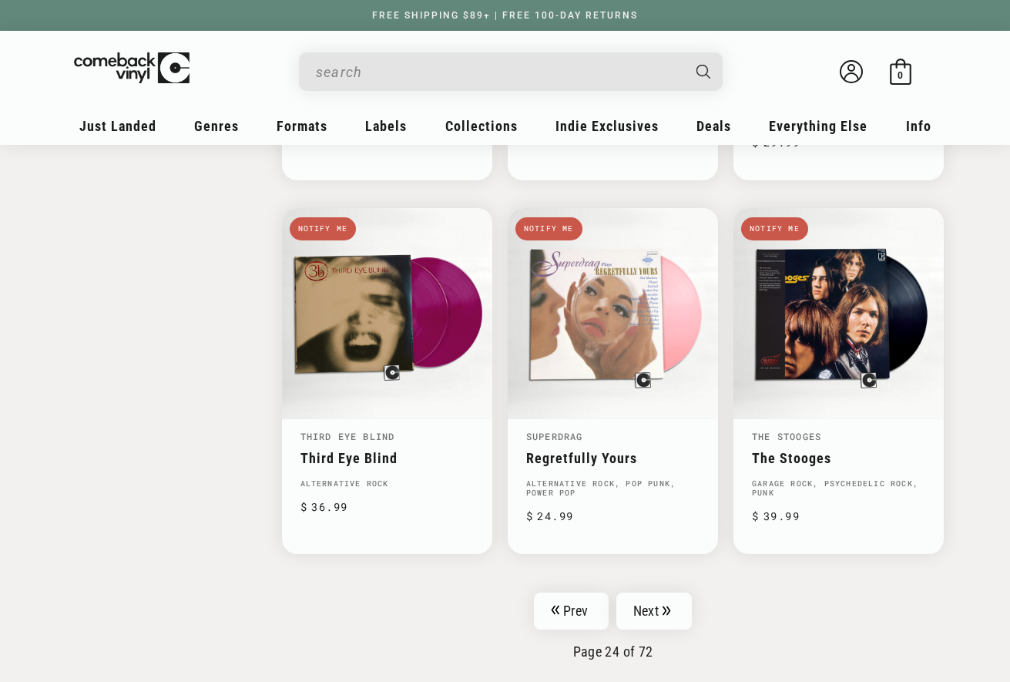
scroll to position [2549, 0]
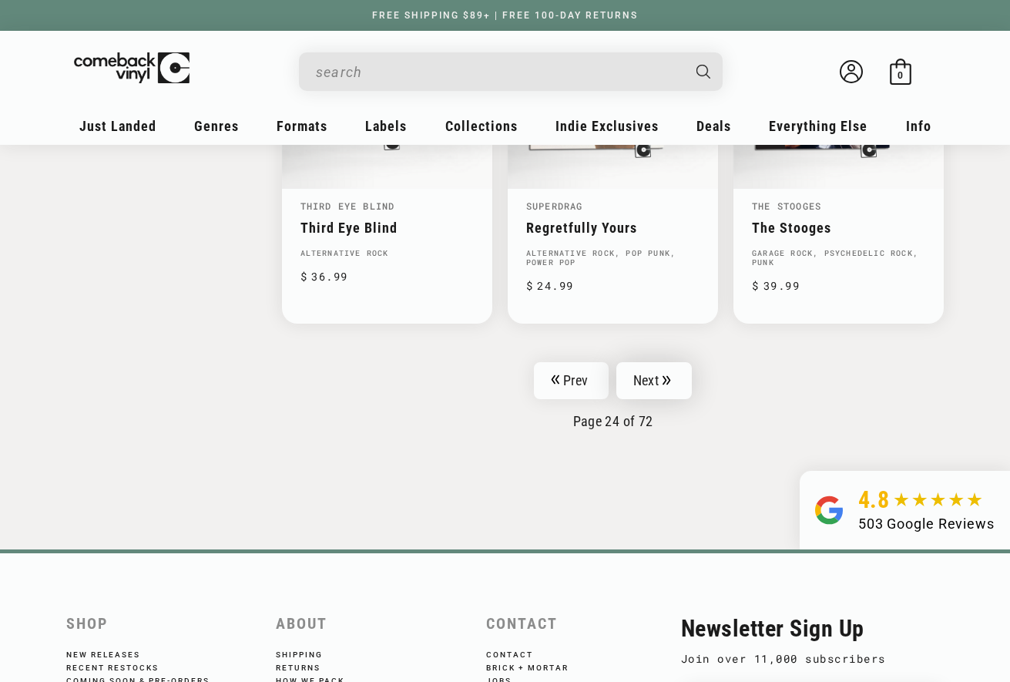
click at [674, 371] on link "Next" at bounding box center [653, 380] width 75 height 37
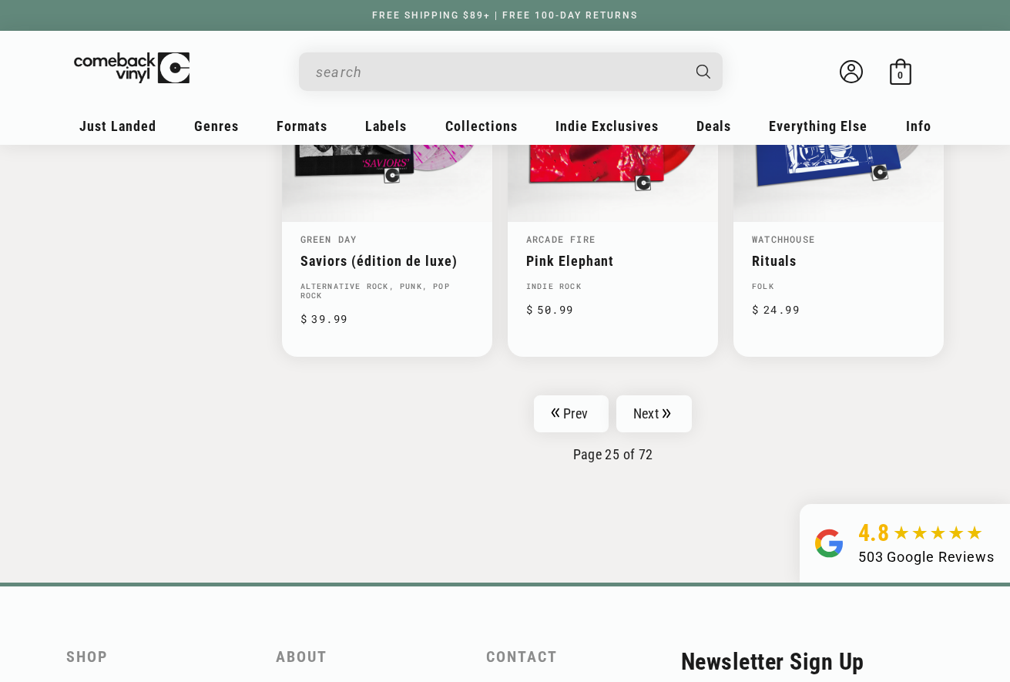
scroll to position [2560, 0]
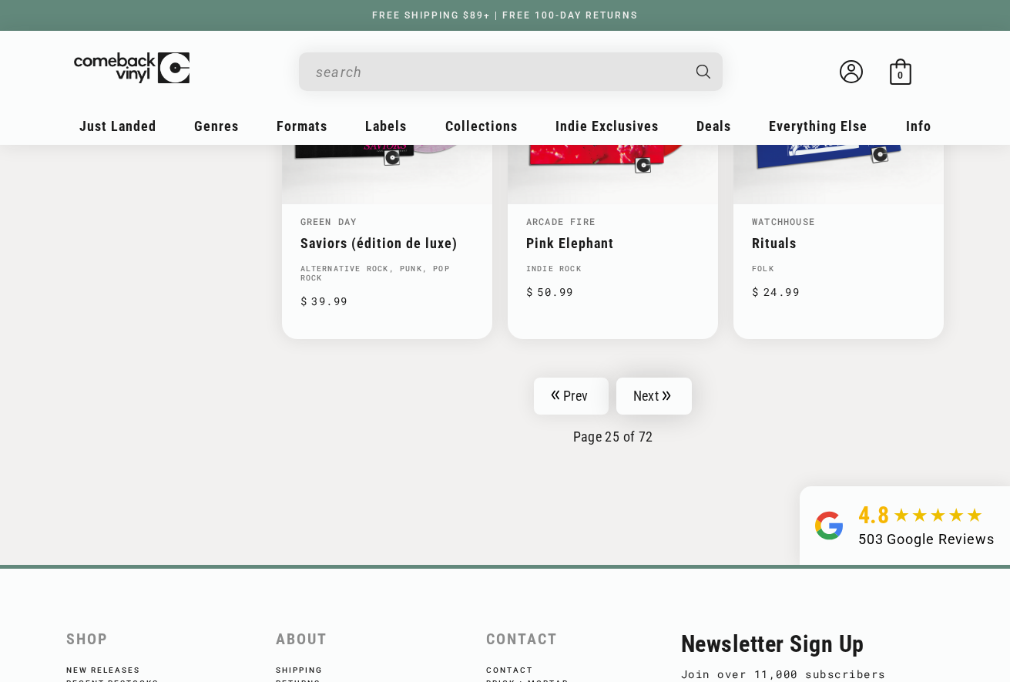
click at [659, 377] on link "Next" at bounding box center [653, 395] width 75 height 37
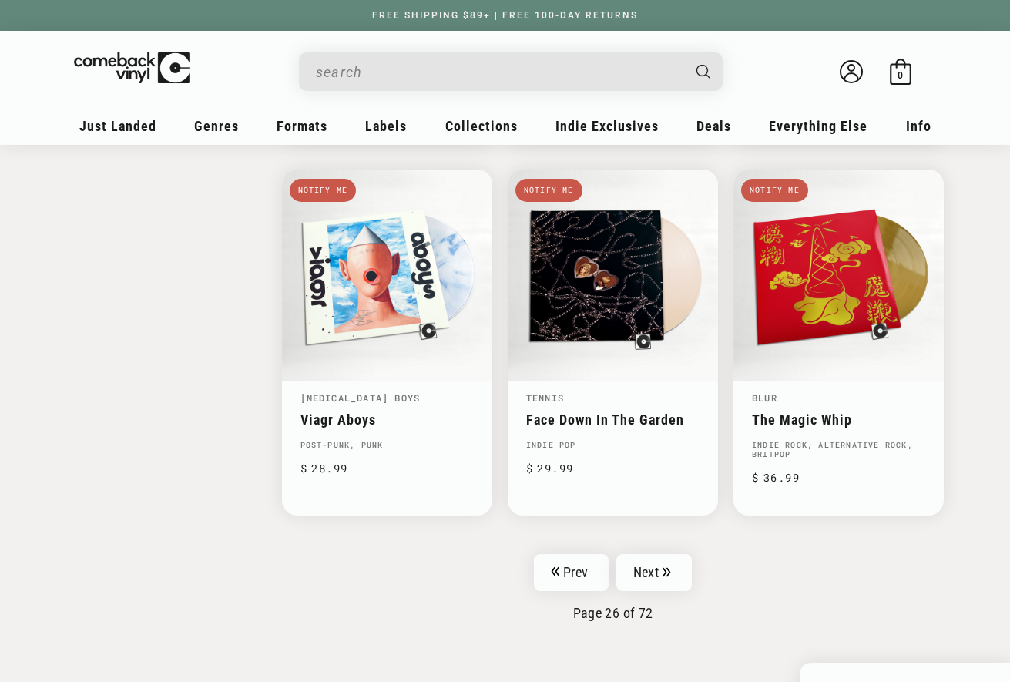
scroll to position [2415, 0]
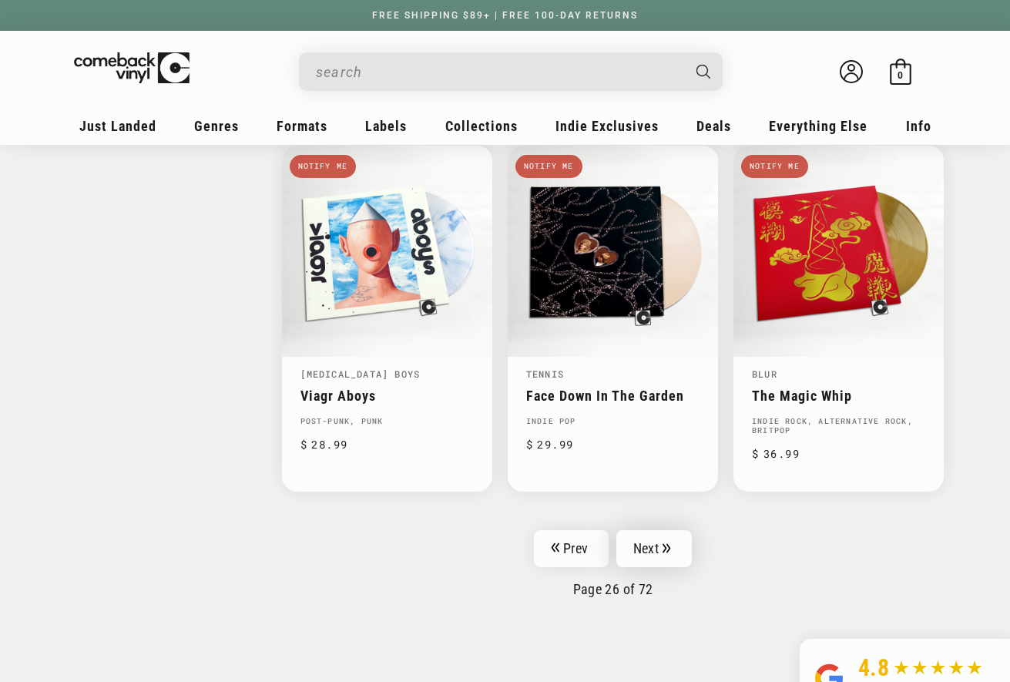
click at [658, 539] on link "Next" at bounding box center [653, 548] width 75 height 37
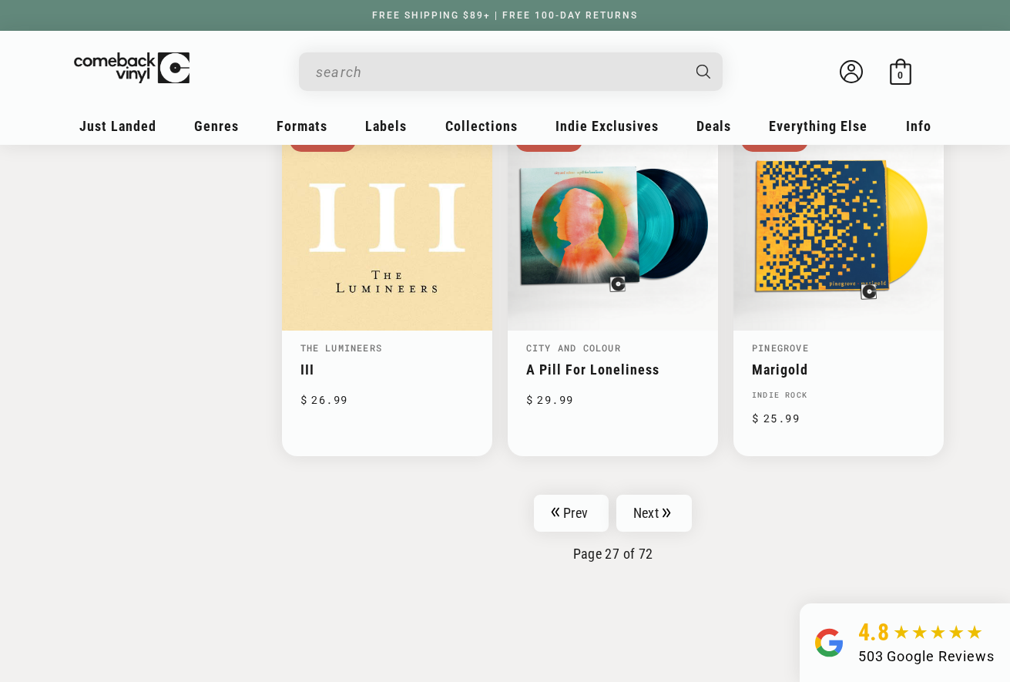
scroll to position [2616, 0]
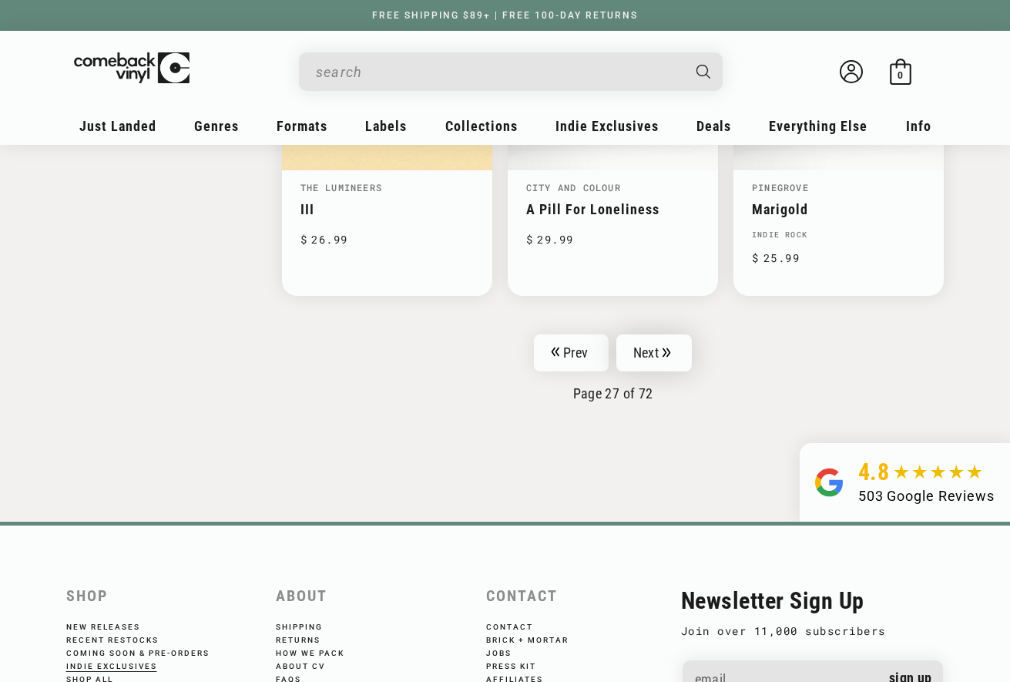
click at [671, 334] on link "Next" at bounding box center [653, 352] width 75 height 37
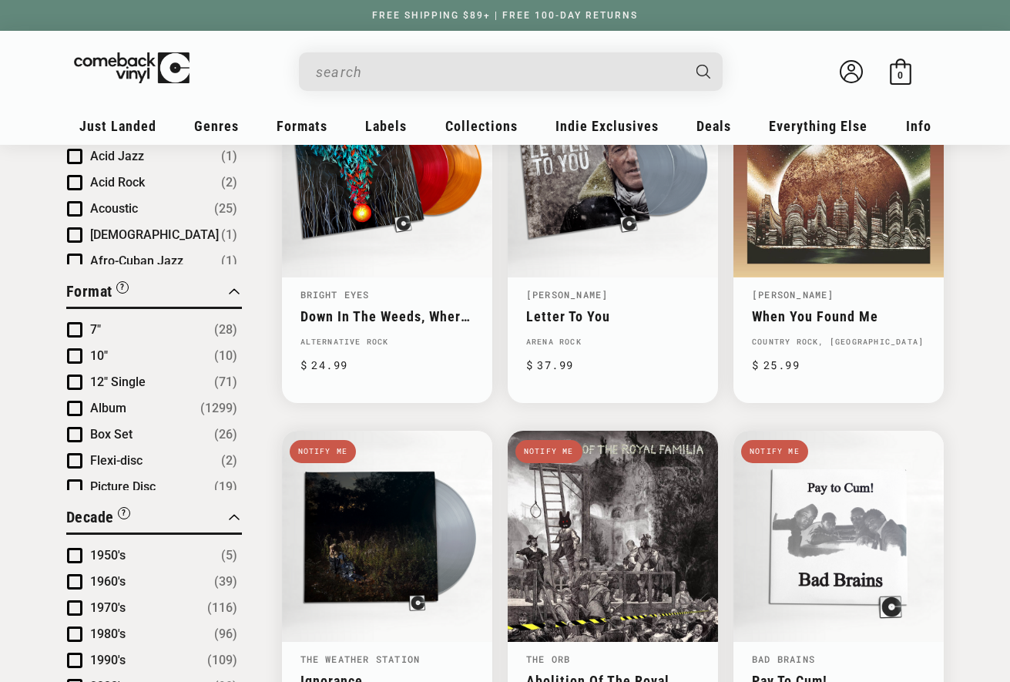
scroll to position [669, 0]
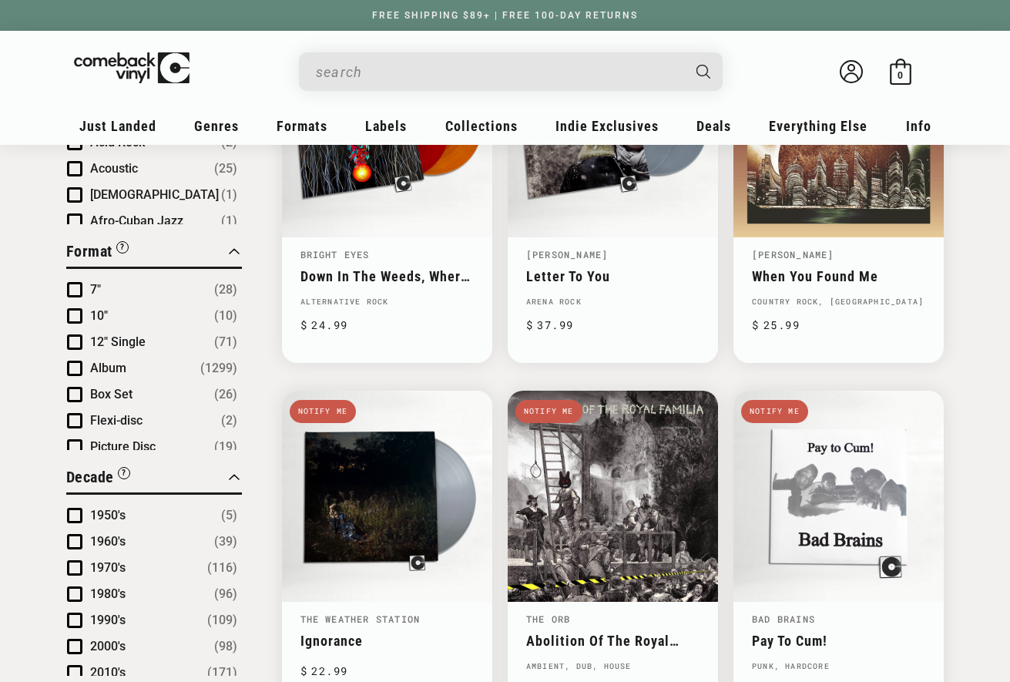
click at [502, 67] on input "When autocomplete results are available use up and down arrows to review and en…" at bounding box center [498, 72] width 365 height 32
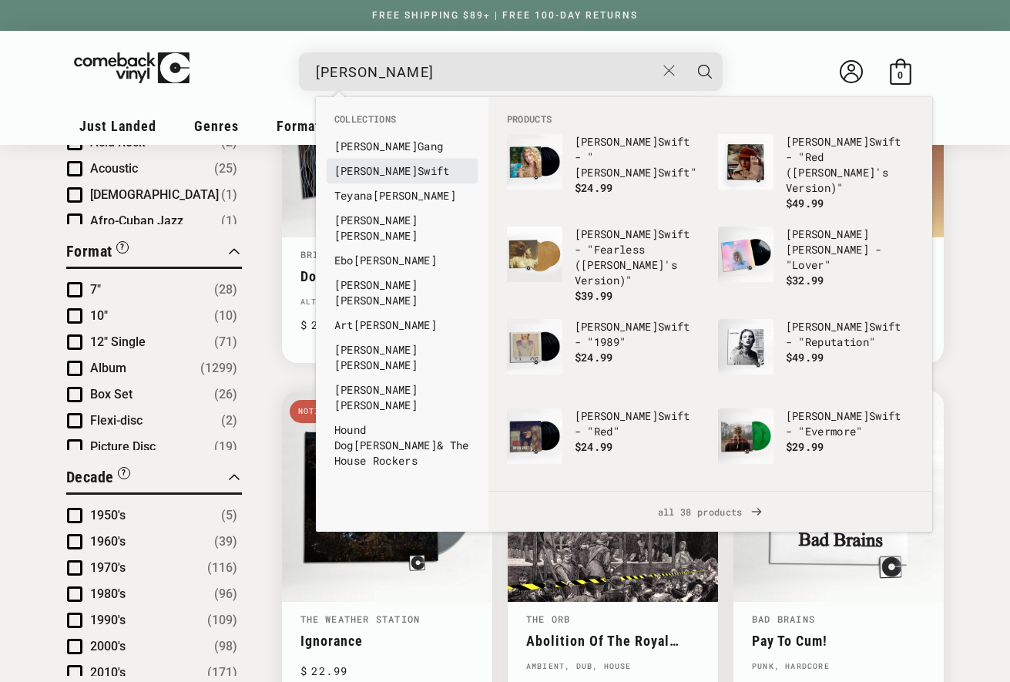
type input "taylor"
click at [445, 168] on link "Taylor Swift" at bounding box center [402, 170] width 136 height 15
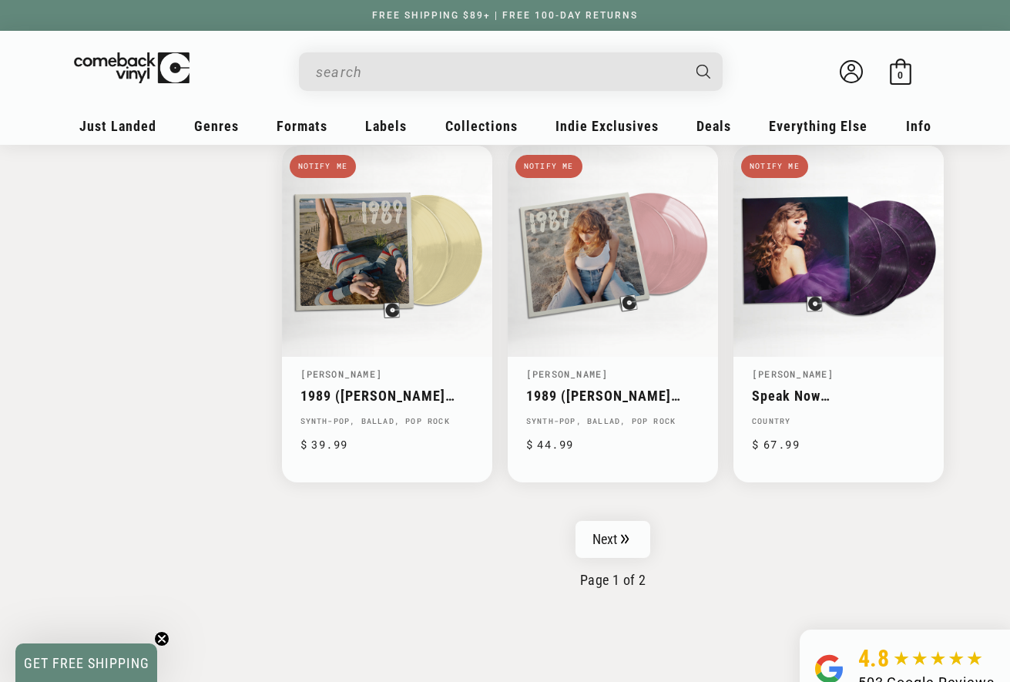
scroll to position [2515, 0]
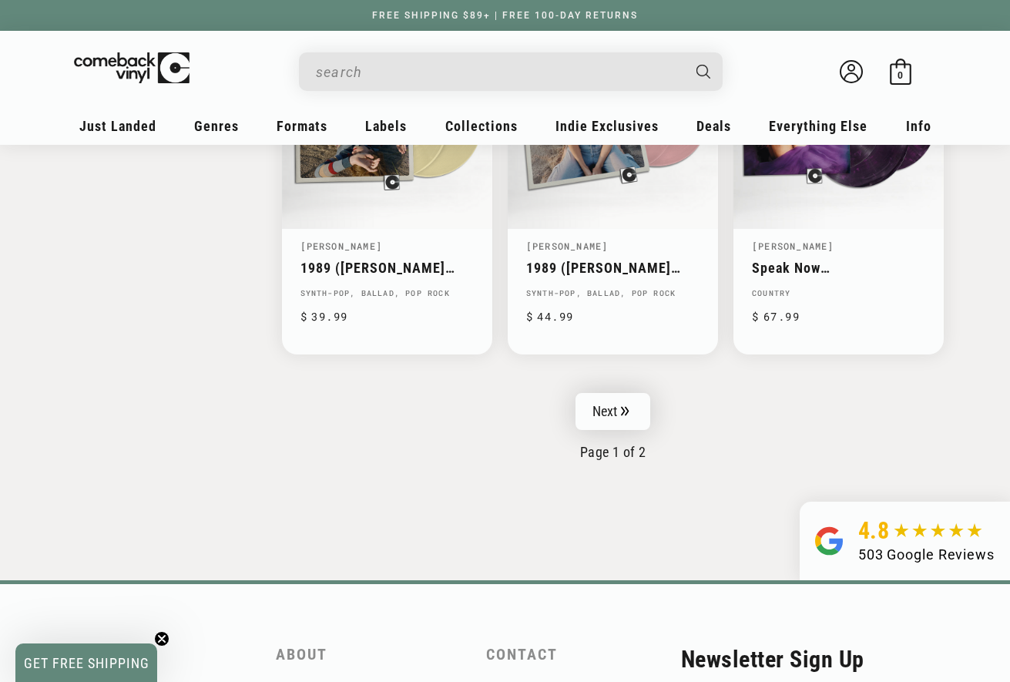
click at [613, 413] on link "Next" at bounding box center [612, 411] width 75 height 37
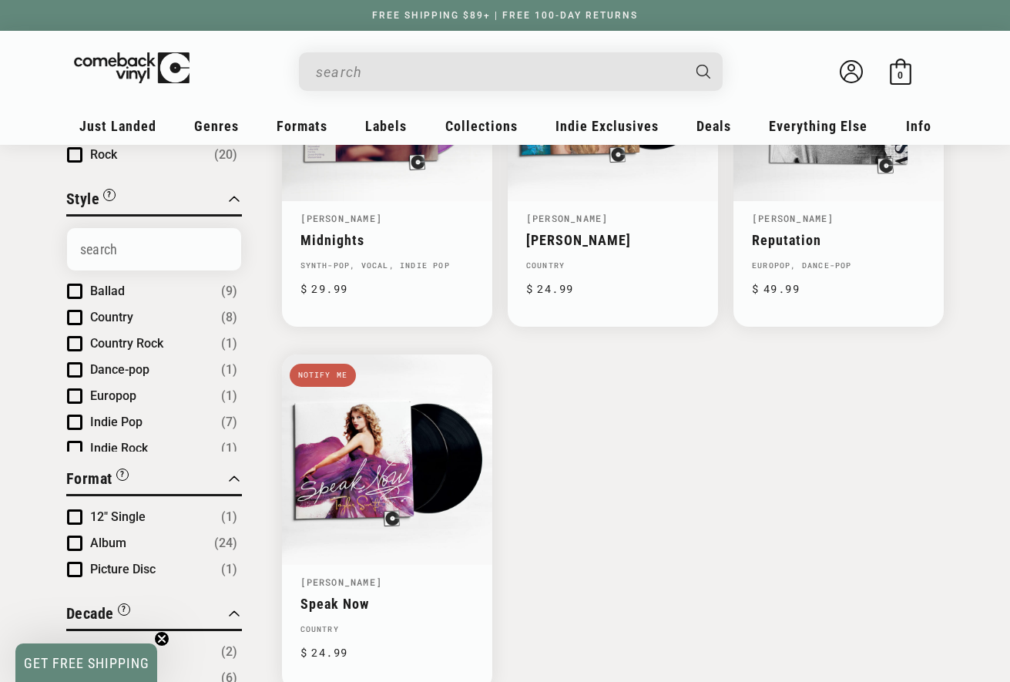
scroll to position [226, 0]
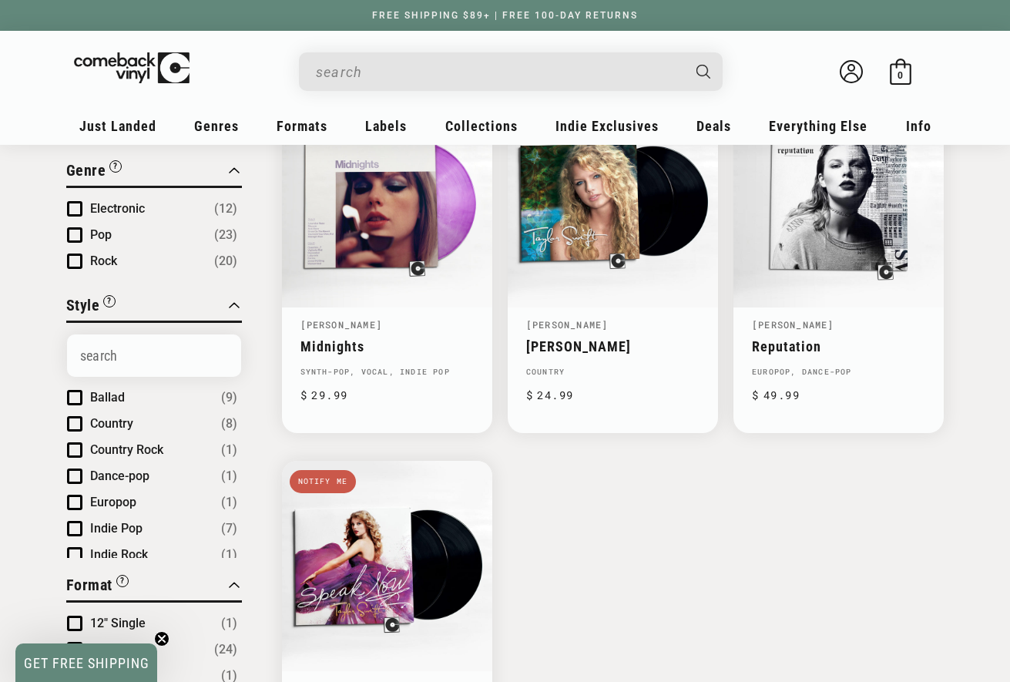
click at [461, 75] on input "When autocomplete results are available use up and down arrows to review and en…" at bounding box center [498, 72] width 365 height 32
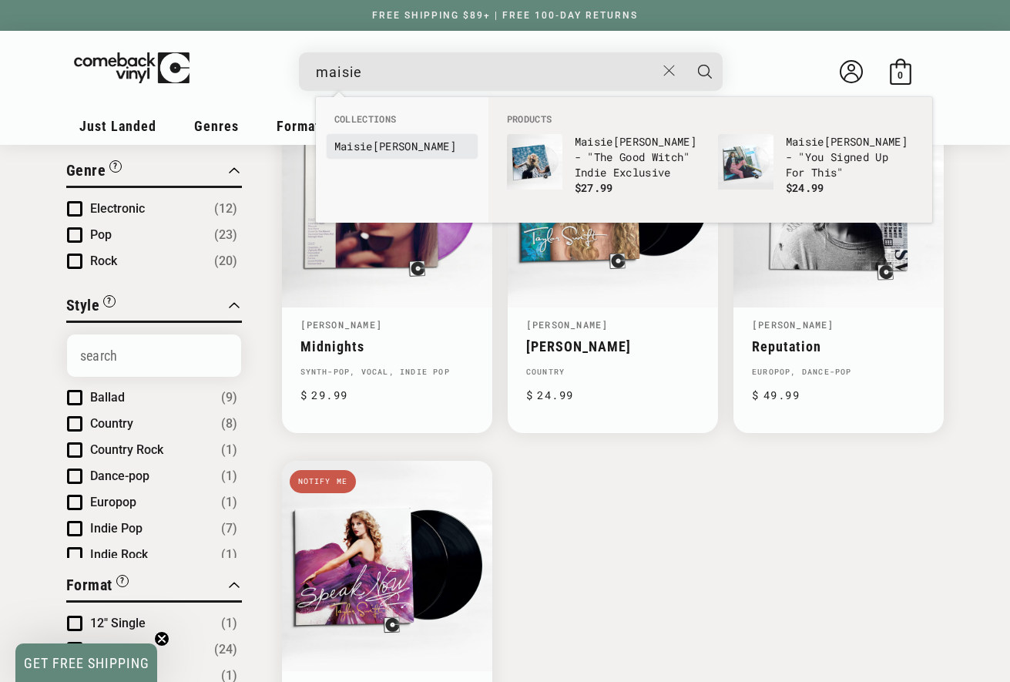
type input "maisie"
click at [393, 142] on link "Maisie Peters" at bounding box center [402, 146] width 136 height 15
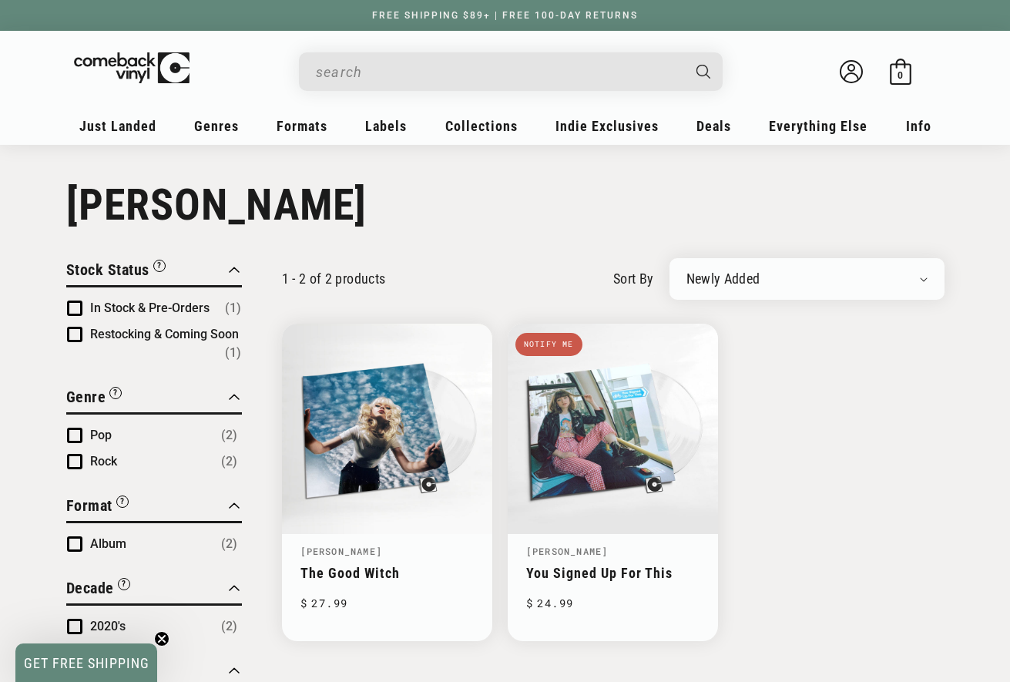
click at [432, 83] on input "When autocomplete results are available use up and down arrows to review and en…" at bounding box center [498, 72] width 365 height 32
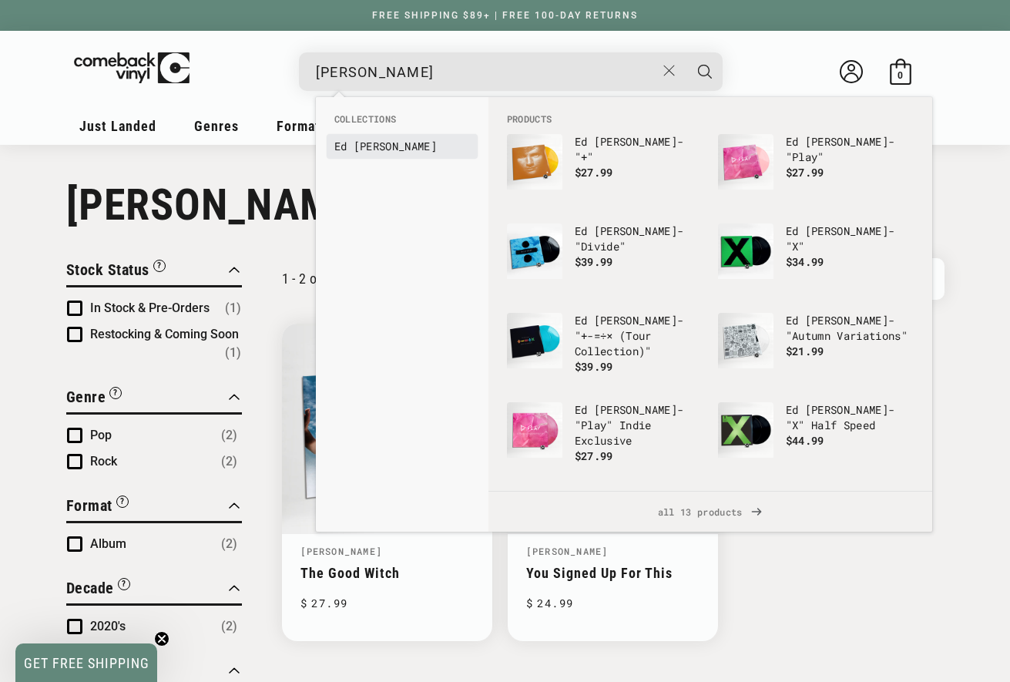
type input "ed sheeran"
click at [350, 141] on link "Ed Sheeran" at bounding box center [402, 146] width 136 height 15
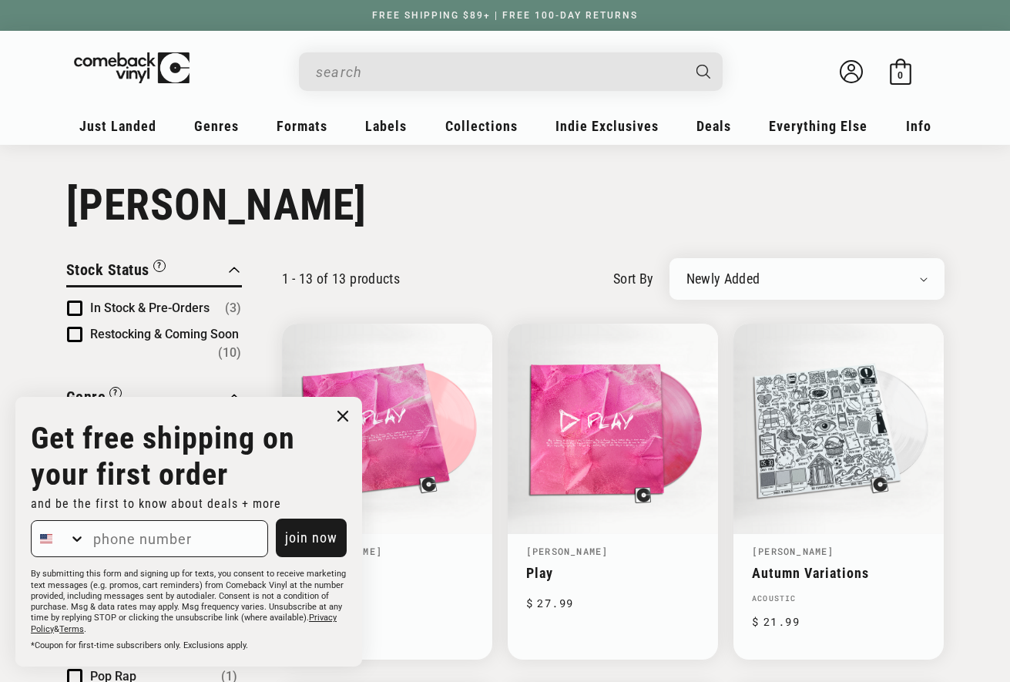
click at [374, 75] on input "When autocomplete results are available use up and down arrows to review and en…" at bounding box center [498, 72] width 365 height 32
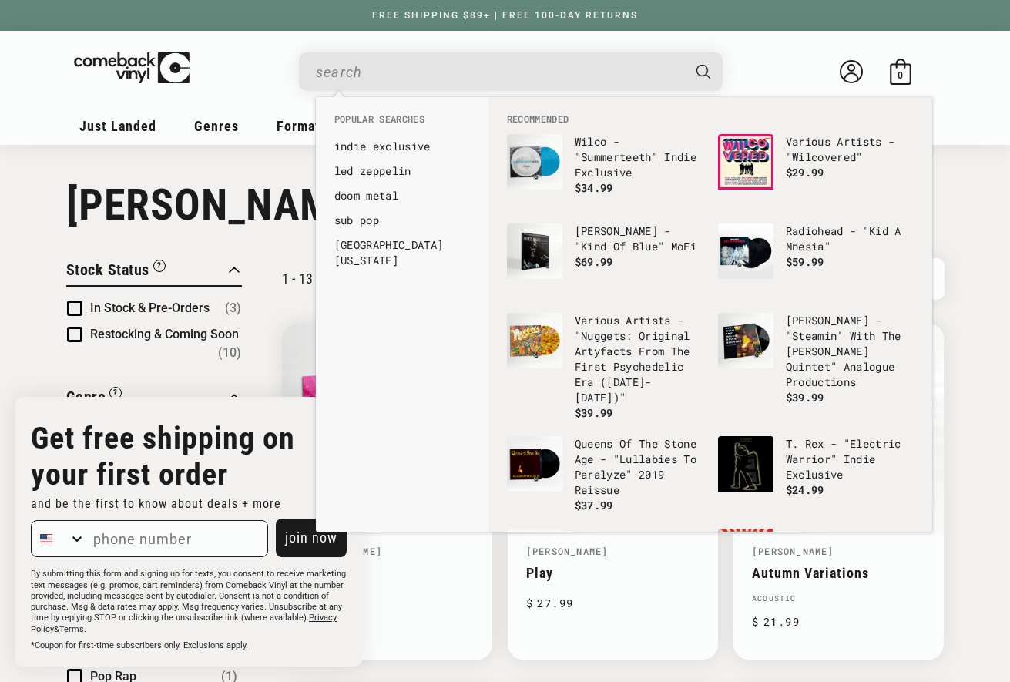
click at [374, 73] on input "When autocomplete results are available use up and down arrows to review and en…" at bounding box center [498, 72] width 365 height 32
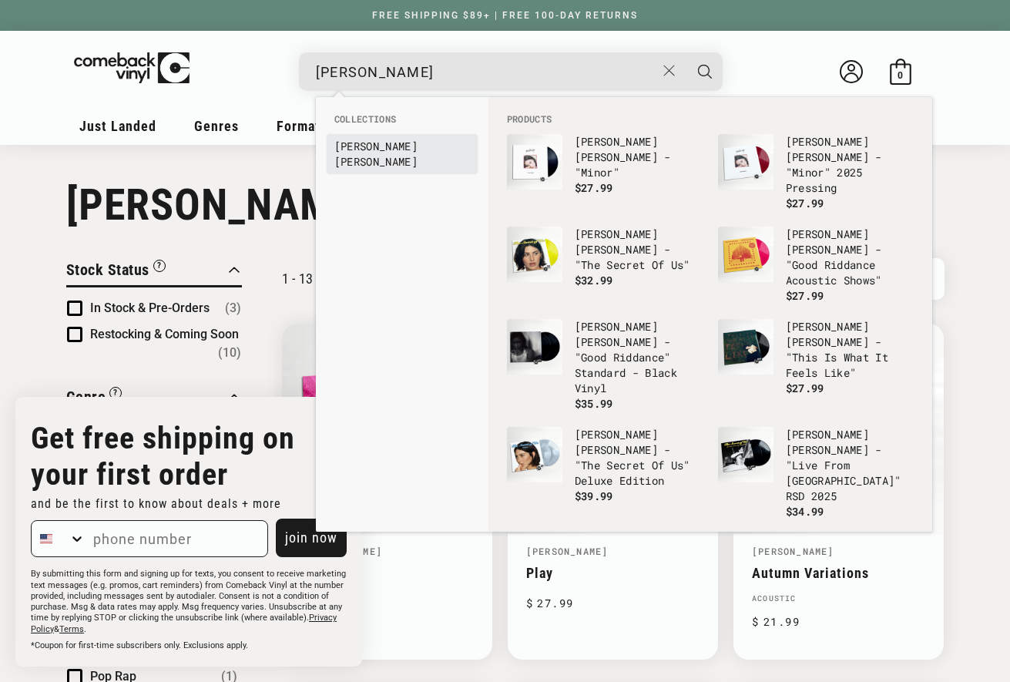
type input "gracie"
click at [380, 140] on link "Gracie Abrams" at bounding box center [402, 154] width 136 height 31
